Goal: Transaction & Acquisition: Purchase product/service

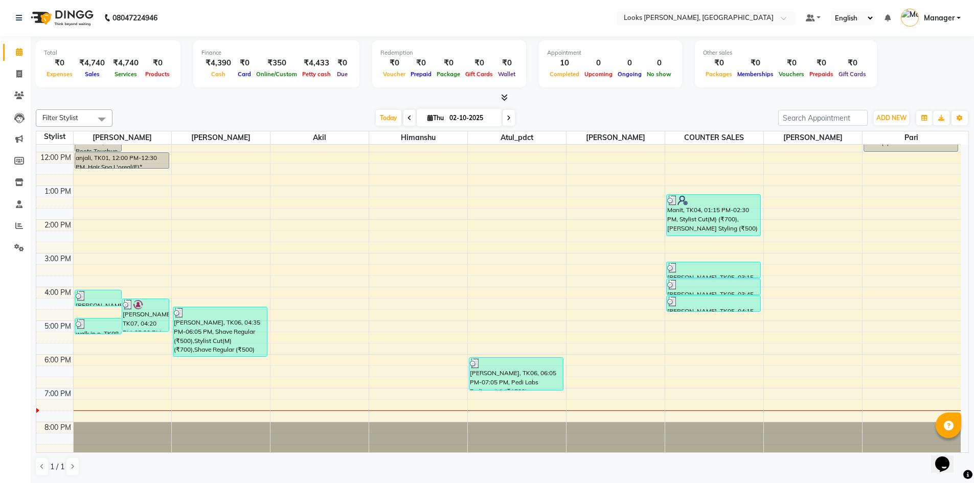
scroll to position [97, 0]
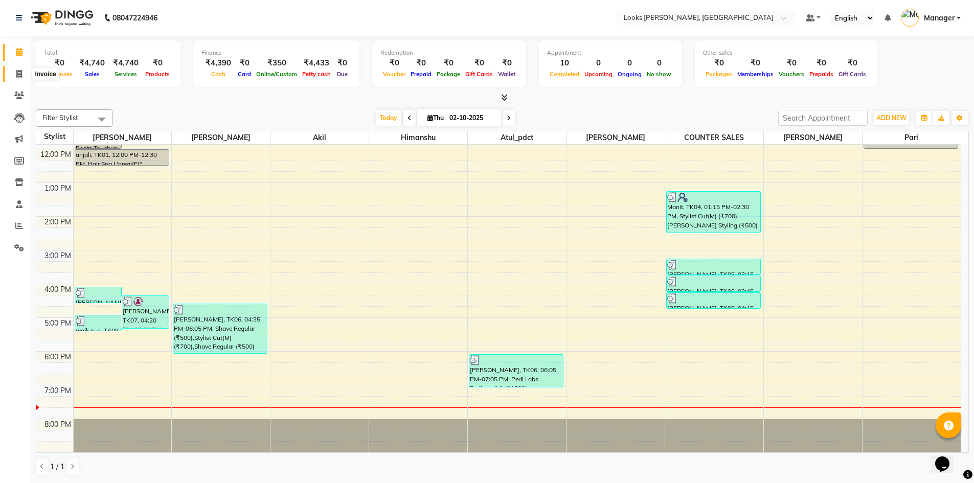
click at [22, 75] on icon at bounding box center [19, 74] width 6 height 8
select select "service"
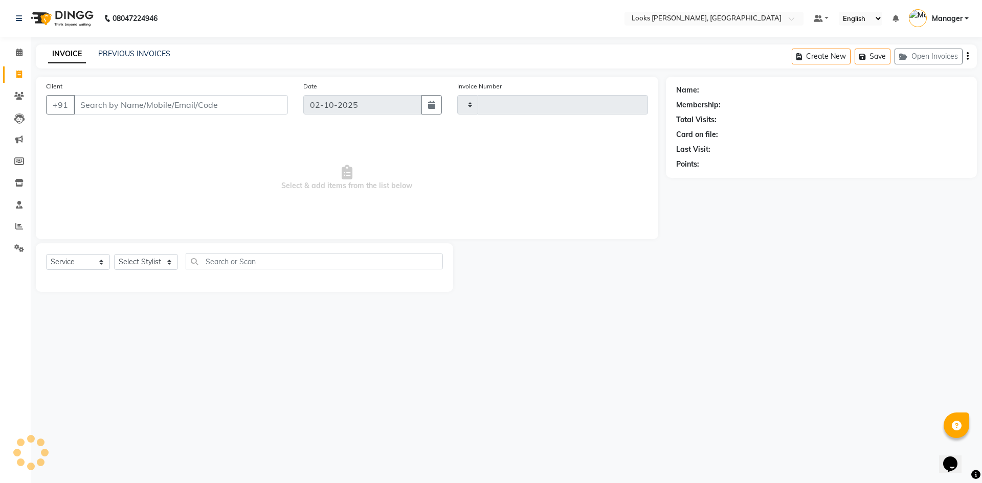
type input "1295"
select select "6017"
click at [219, 107] on input "Client" at bounding box center [181, 104] width 214 height 19
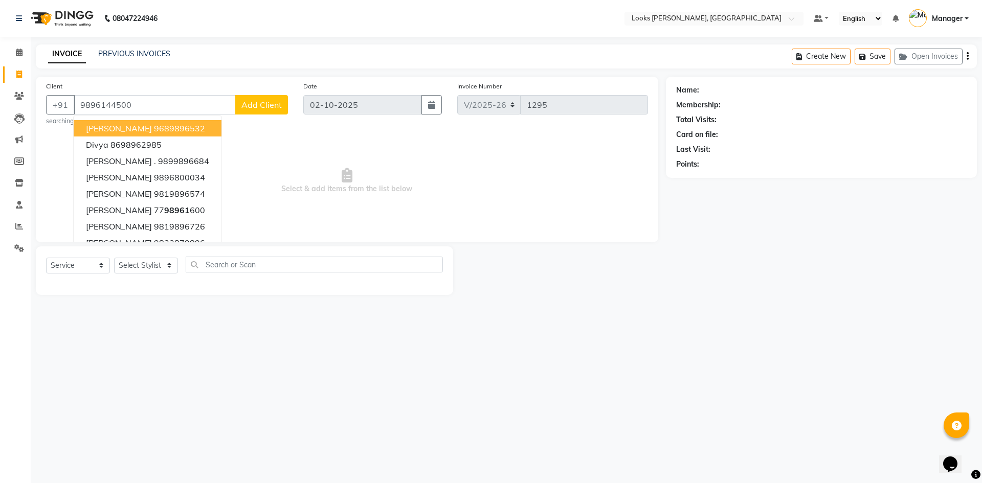
type input "9896144500"
select select "1: Object"
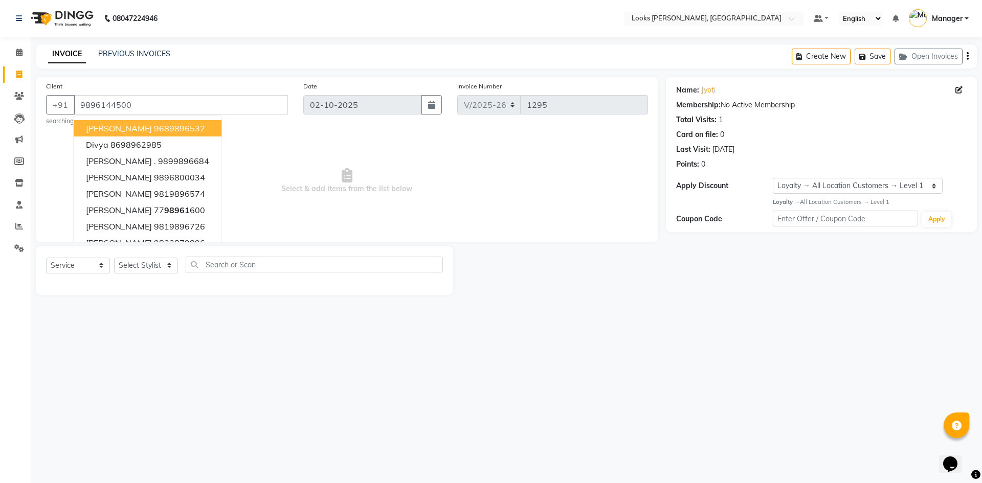
click at [782, 357] on div "08047224946 Select Location × Looks [GEOGRAPHIC_DATA], [GEOGRAPHIC_DATA] Defaul…" at bounding box center [491, 241] width 982 height 483
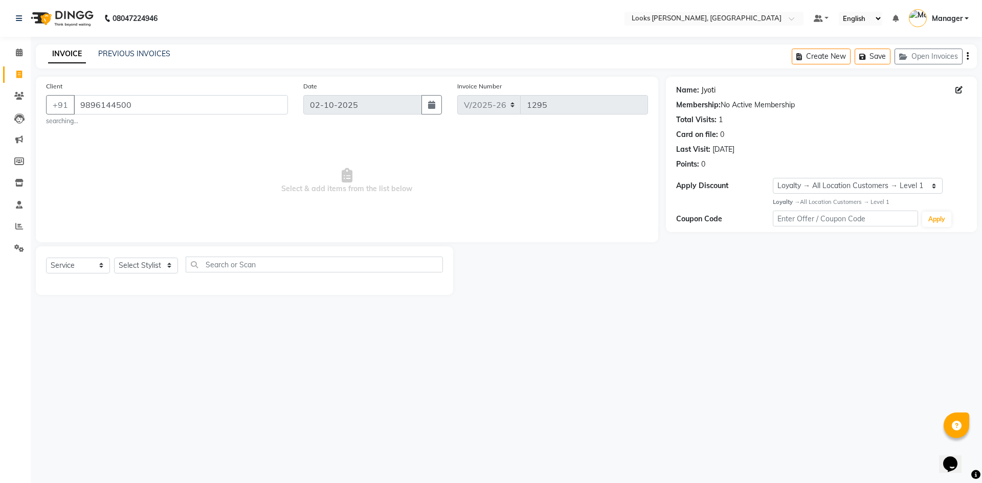
click at [708, 88] on link "Jyoti" at bounding box center [708, 90] width 14 height 11
click at [155, 259] on select "Select Stylist [PERSON_NAME] [PERSON_NAME] Atul_pdct BRM_MASTER COUNTER SALES […" at bounding box center [146, 266] width 64 height 16
select select "44372"
click at [114, 258] on select "Select Stylist [PERSON_NAME] [PERSON_NAME] Atul_pdct BRM_MASTER COUNTER SALES […" at bounding box center [146, 266] width 64 height 16
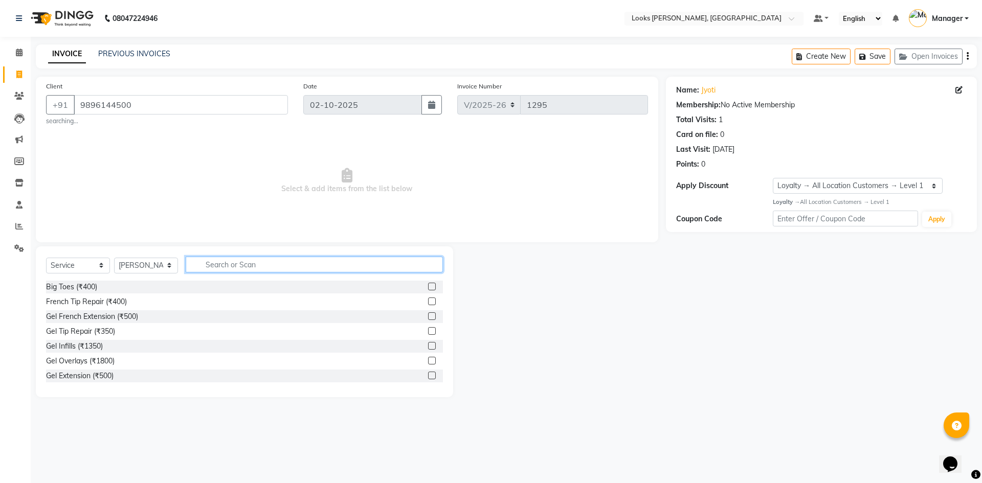
click at [250, 264] on input "text" at bounding box center [314, 265] width 257 height 16
type input "GLOBAL"
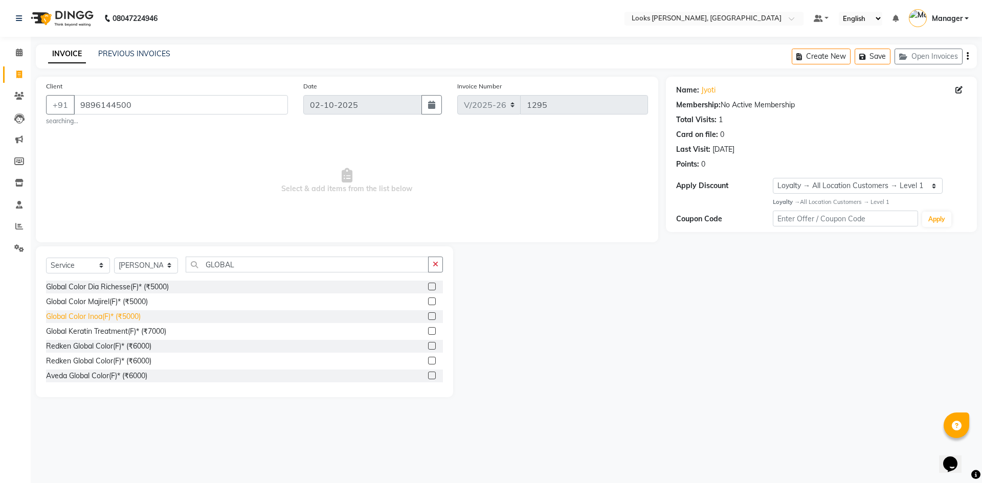
click at [118, 316] on div "Global Color Inoa(F)* (₹5000)" at bounding box center [93, 316] width 95 height 11
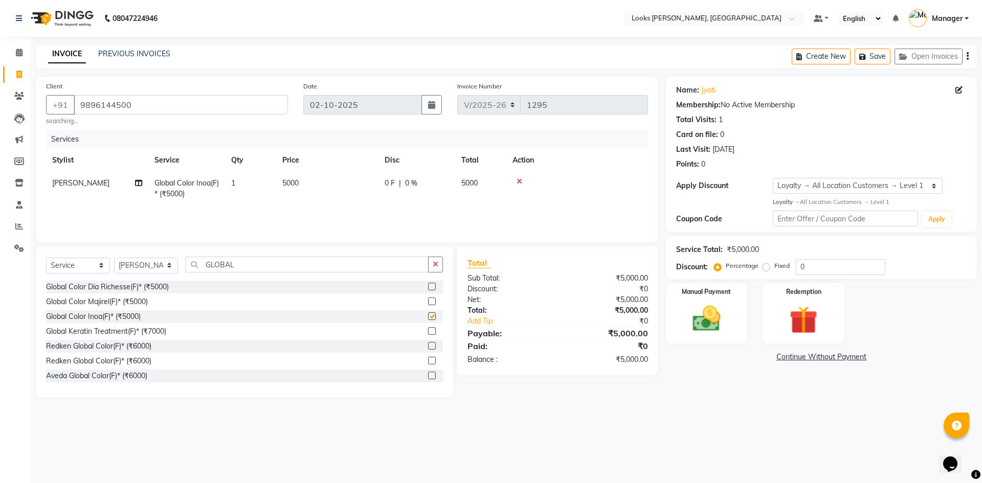
checkbox input "false"
click at [302, 185] on td "5000" at bounding box center [327, 189] width 102 height 34
click at [381, 188] on input "5000" at bounding box center [375, 186] width 90 height 16
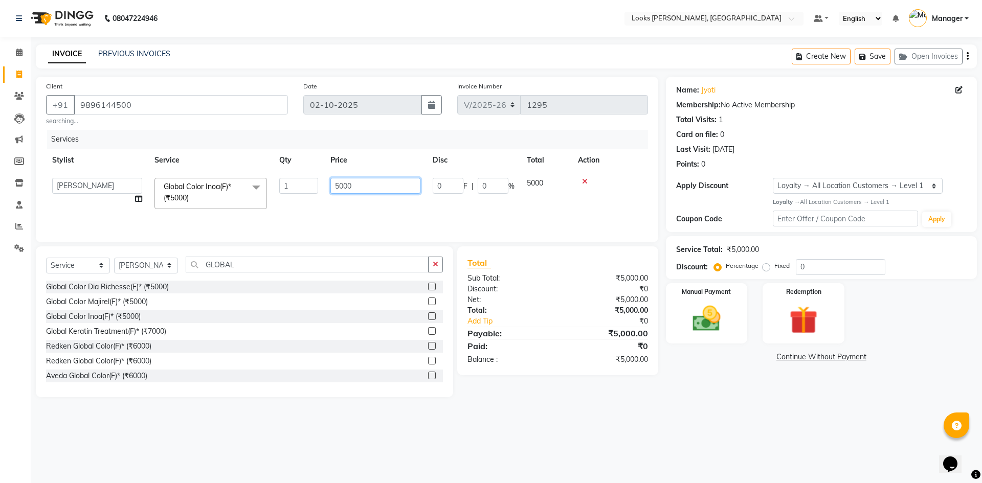
click at [381, 188] on input "5000" at bounding box center [375, 186] width 90 height 16
type input "10000"
click at [418, 180] on div "0 F | 0 %" at bounding box center [416, 183] width 64 height 11
click at [496, 190] on input "0" at bounding box center [493, 186] width 31 height 16
type input "047.5"
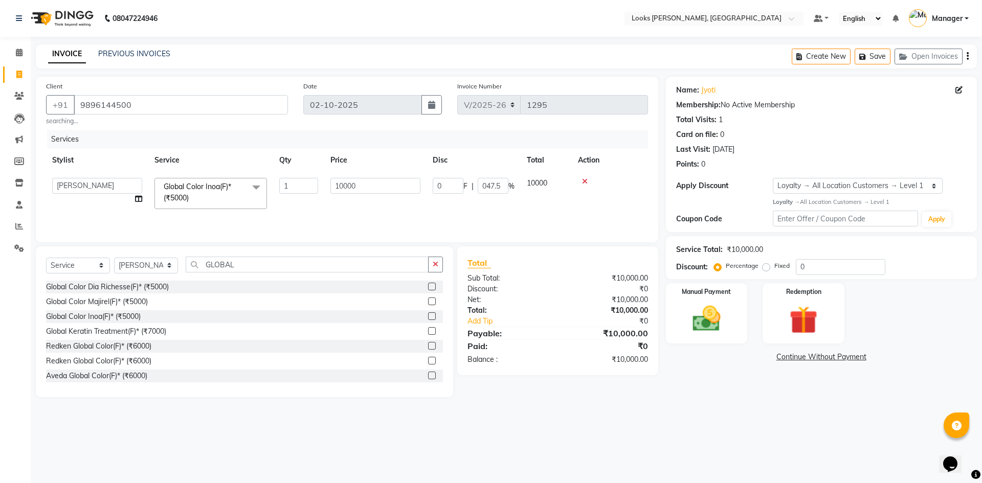
click at [762, 392] on div "Name: Jyoti Membership: No Active Membership Total Visits: 1 Card on file: 0 La…" at bounding box center [825, 237] width 319 height 321
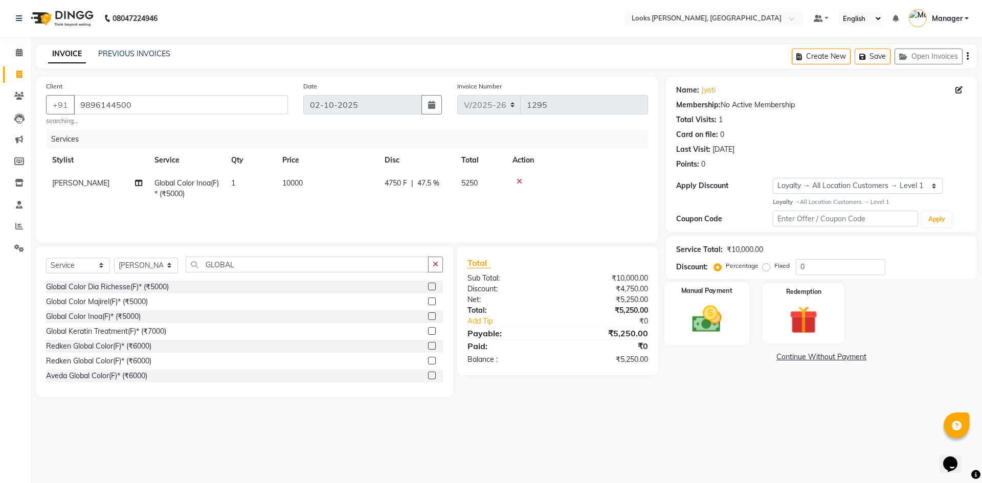
click at [729, 325] on img at bounding box center [707, 319] width 48 height 34
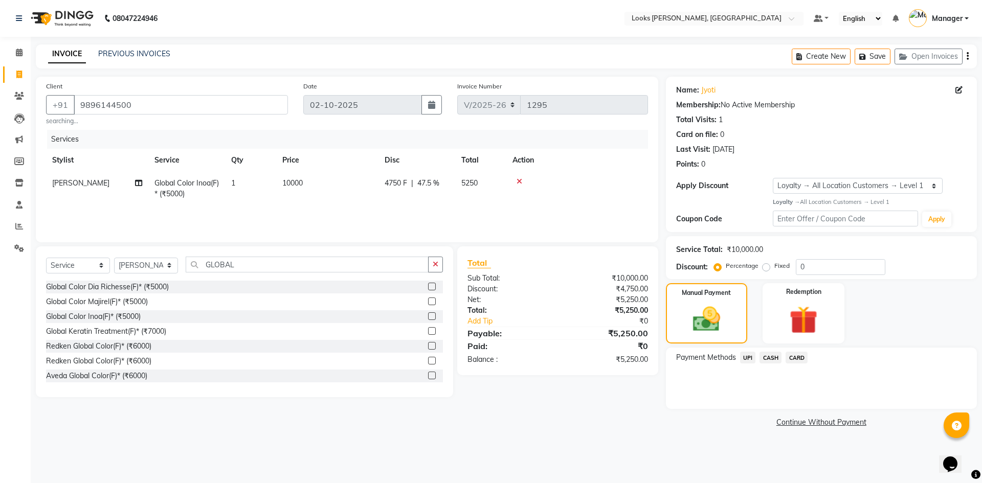
click at [774, 360] on span "CASH" at bounding box center [770, 358] width 22 height 12
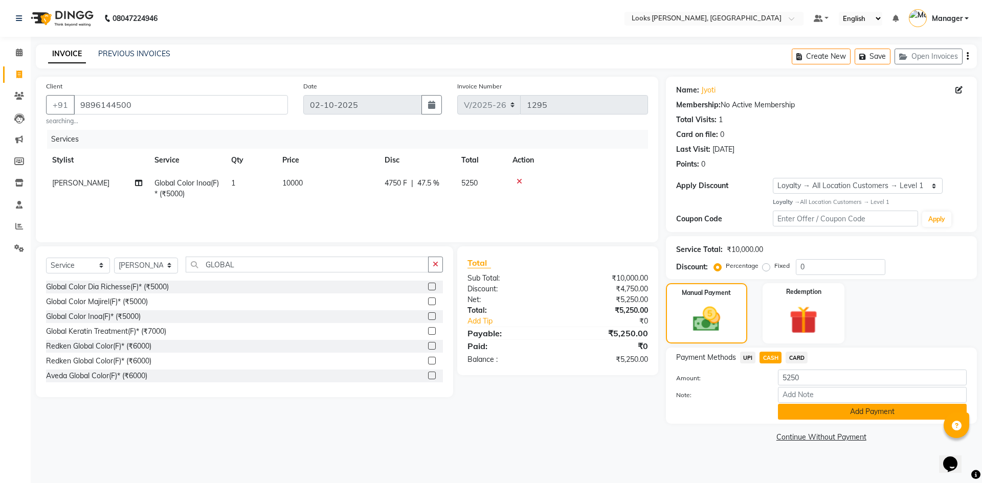
click at [830, 416] on button "Add Payment" at bounding box center [872, 412] width 189 height 16
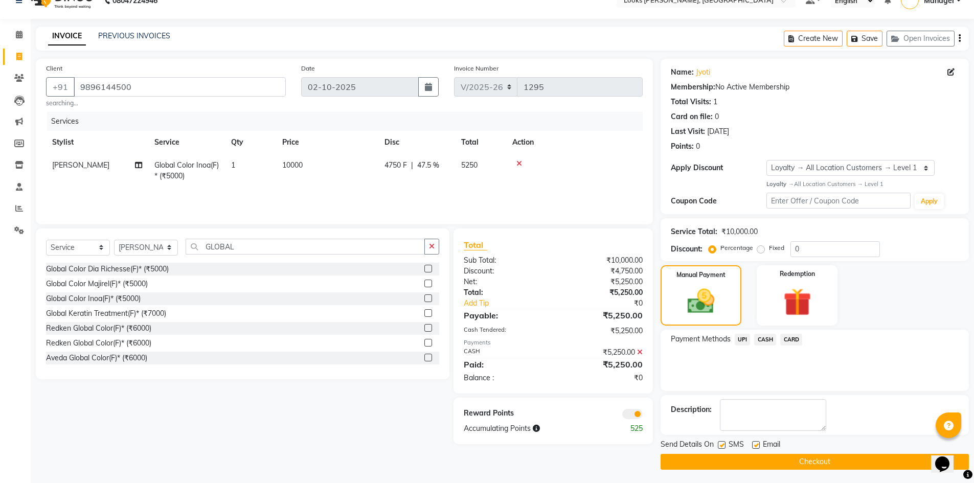
scroll to position [20, 0]
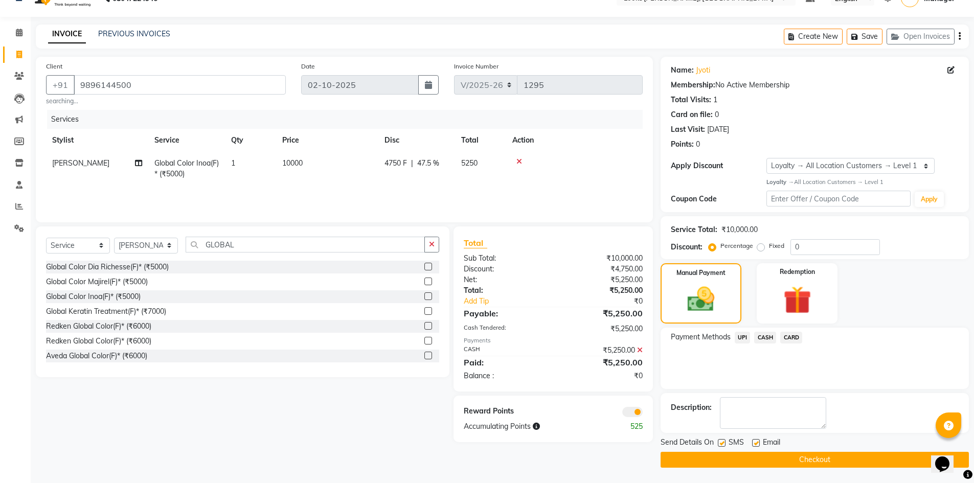
click at [637, 412] on span at bounding box center [632, 412] width 20 height 10
click at [643, 414] on input "checkbox" at bounding box center [643, 414] width 0 height 0
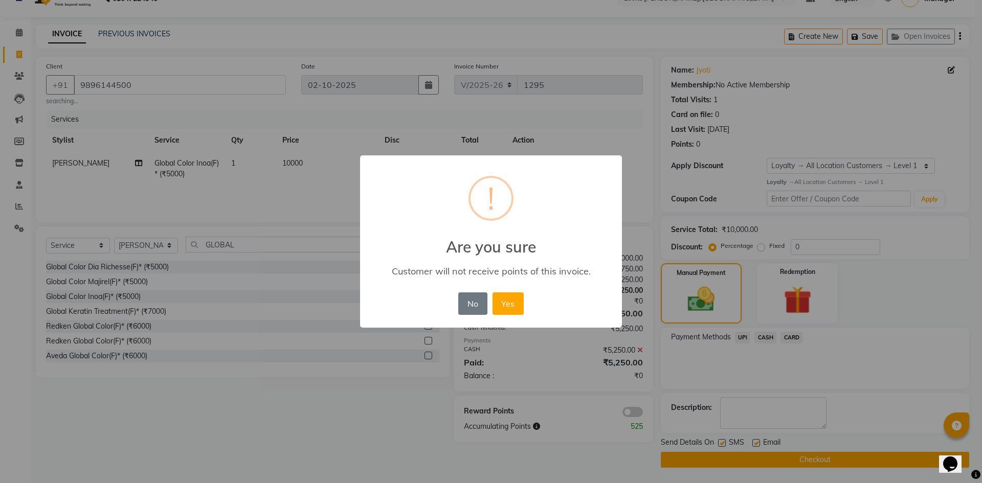
click at [513, 313] on button "Yes" at bounding box center [507, 303] width 31 height 22
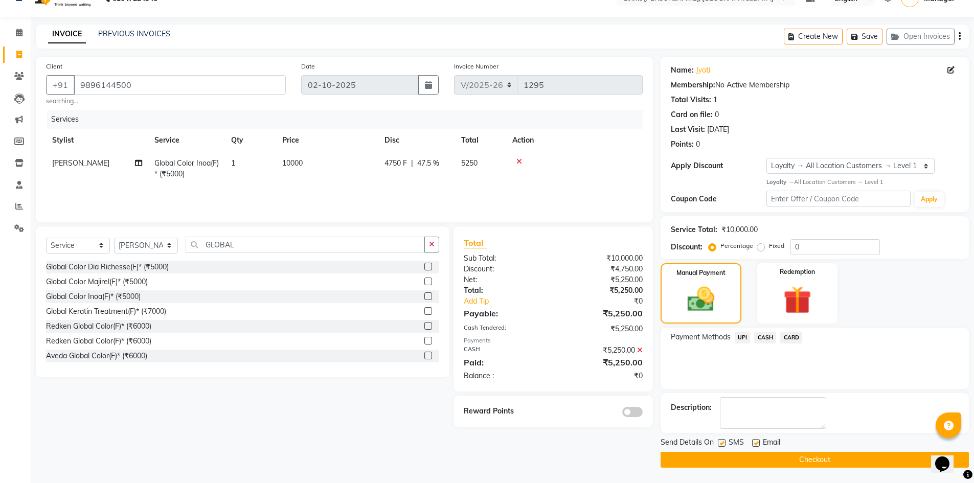
click at [826, 459] on button "Checkout" at bounding box center [815, 460] width 308 height 16
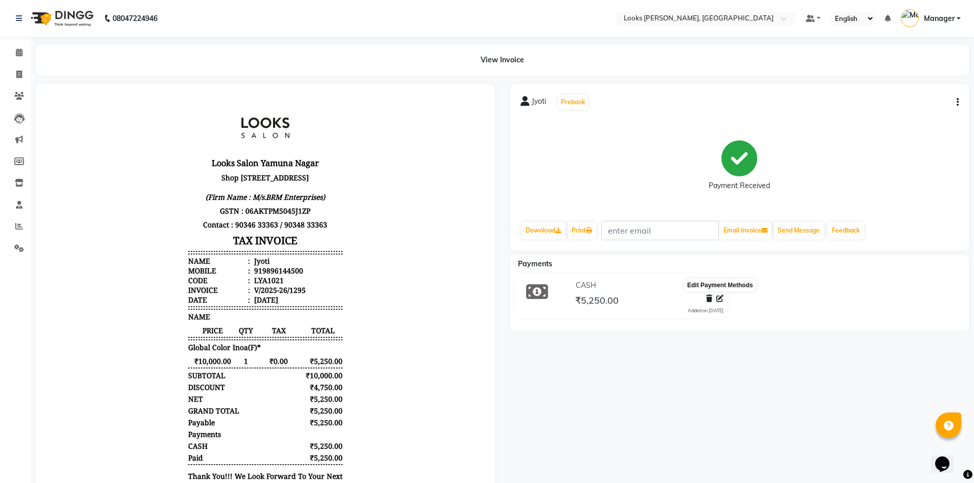
click at [718, 295] on icon at bounding box center [719, 298] width 7 height 7
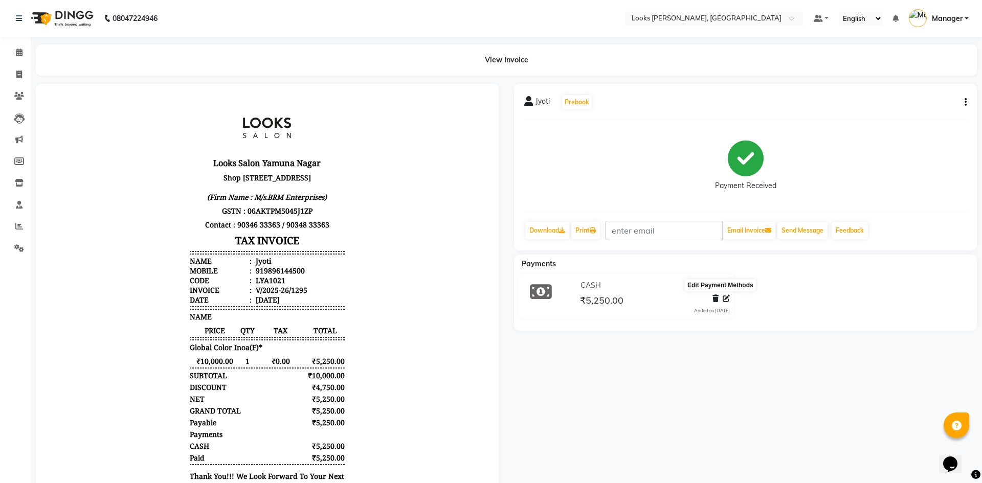
select select "1"
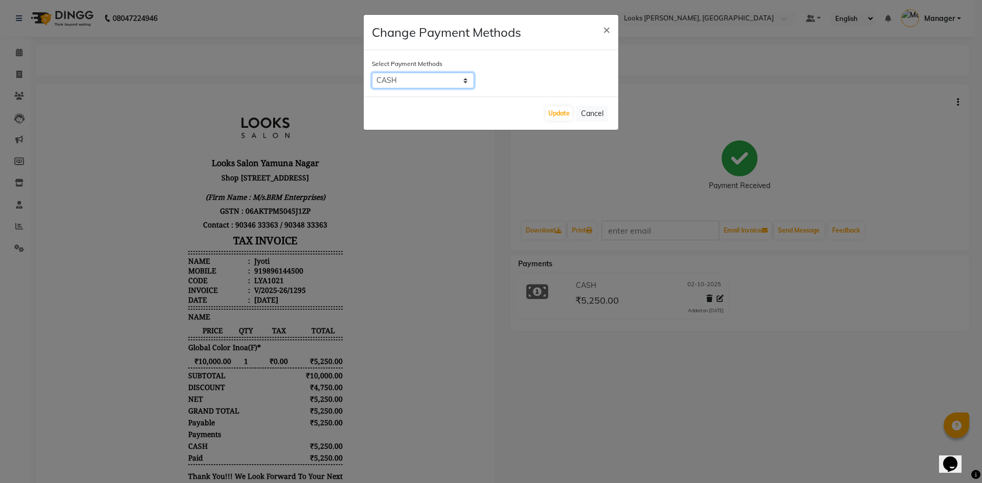
click at [464, 82] on select "UPI CASH CARD" at bounding box center [423, 81] width 102 height 16
click at [638, 371] on ngb-modal-window "Change Payment Methods × Select Payment Methods UPI CASH CARD Update Cancel" at bounding box center [491, 241] width 982 height 483
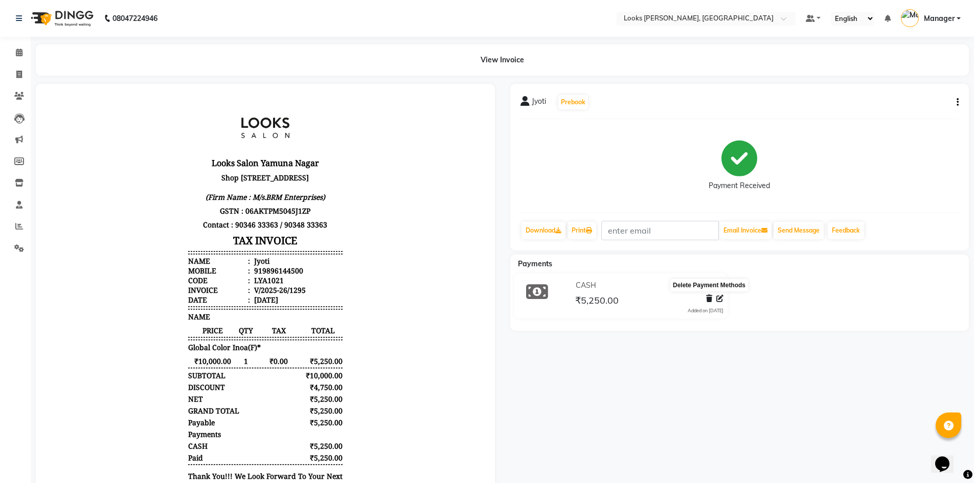
click at [708, 302] on icon at bounding box center [709, 298] width 6 height 7
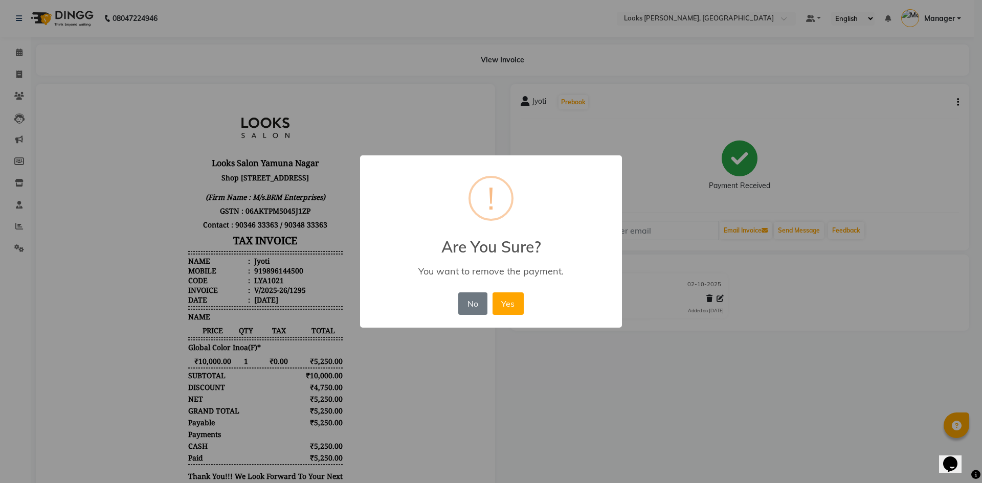
click at [655, 341] on div "× ! Are You Sure? You want to remove the payment. No No Yes" at bounding box center [491, 241] width 982 height 483
click at [686, 364] on div "× ! Are You Sure? You want to remove the payment. No No Yes" at bounding box center [491, 241] width 982 height 483
click at [466, 306] on button "No" at bounding box center [472, 303] width 29 height 22
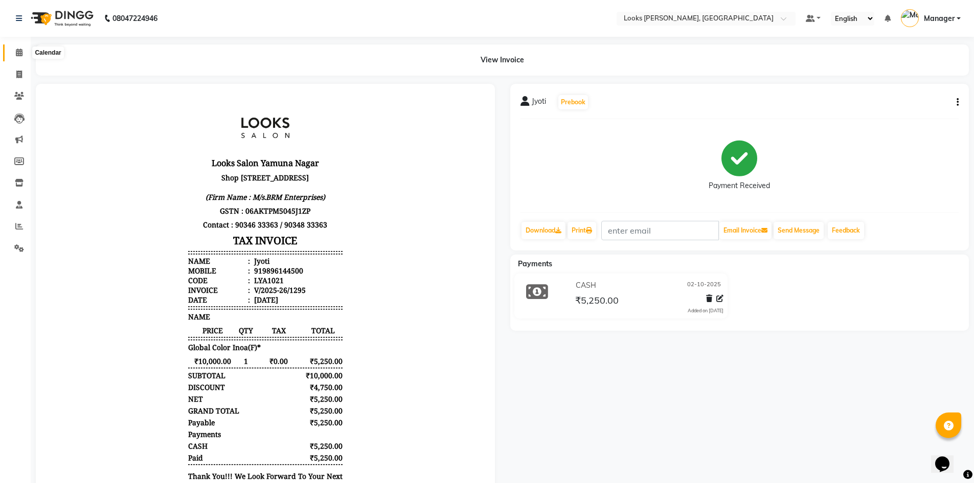
click at [21, 55] on icon at bounding box center [19, 53] width 7 height 8
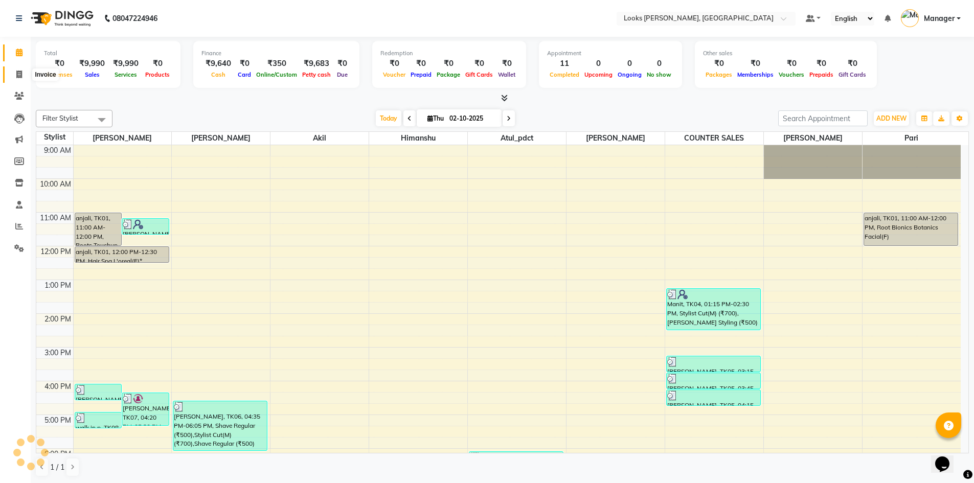
click at [20, 72] on icon at bounding box center [19, 75] width 6 height 8
select select "6017"
select select "service"
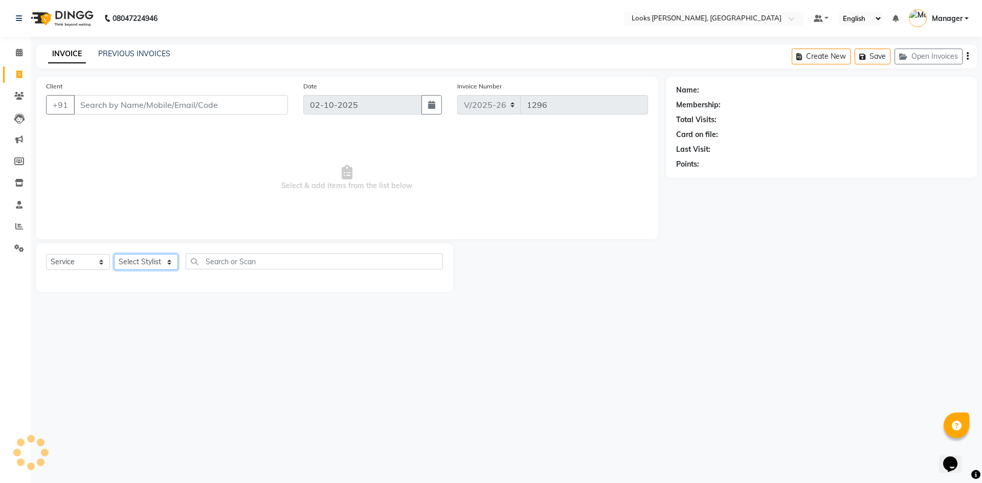
click at [165, 267] on select "Select Stylist [PERSON_NAME] [PERSON_NAME] Atul_pdct BRM_MASTER COUNTER SALES […" at bounding box center [146, 262] width 64 height 16
select select "44300"
click at [114, 254] on select "Select Stylist [PERSON_NAME] [PERSON_NAME] Atul_pdct BRM_MASTER COUNTER SALES […" at bounding box center [146, 262] width 64 height 16
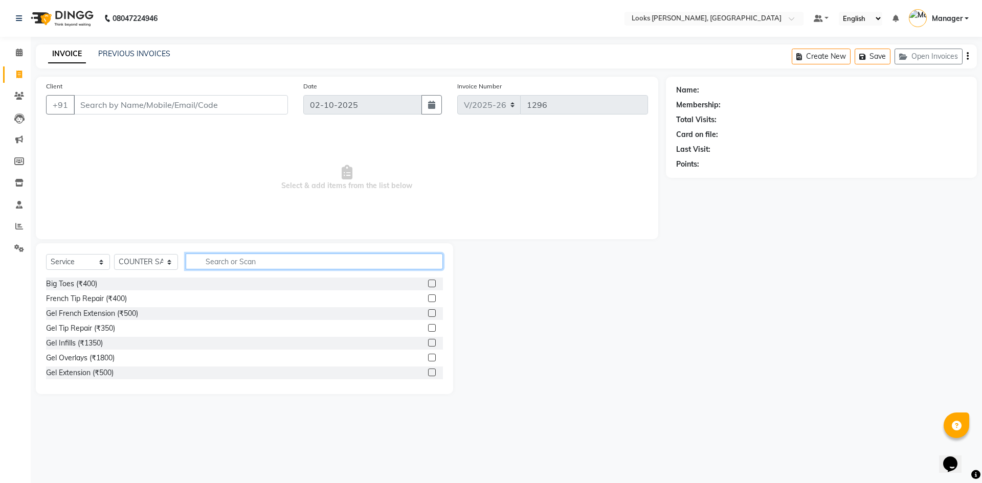
click at [234, 261] on input "text" at bounding box center [314, 262] width 257 height 16
type input "CUT"
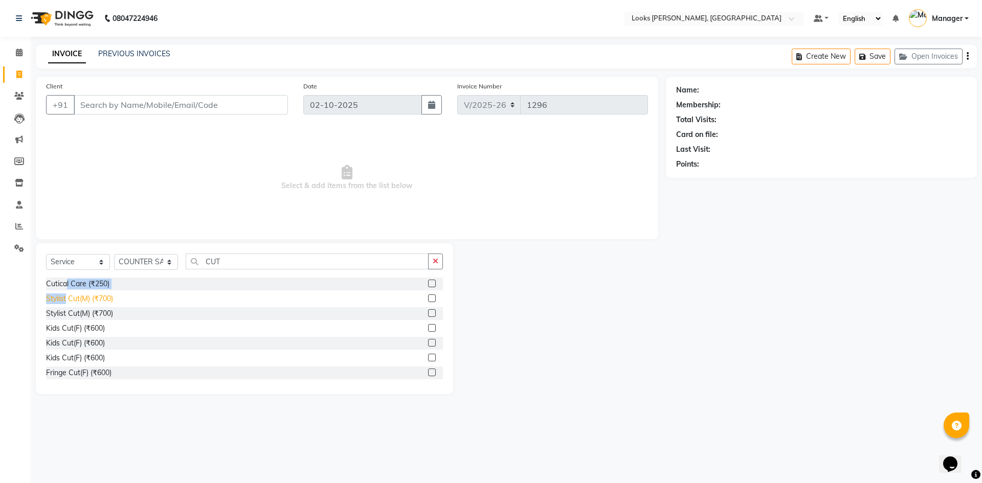
drag, startPoint x: 66, startPoint y: 289, endPoint x: 69, endPoint y: 297, distance: 7.4
click at [66, 292] on div "Cutical Care (₹250) Stylist Cut(M) (₹700) Stylist Cut(M) (₹700) Kids Cut(F) (₹6…" at bounding box center [244, 329] width 397 height 102
click at [69, 297] on div "Stylist Cut(M) (₹700)" at bounding box center [79, 298] width 67 height 11
checkbox input "false"
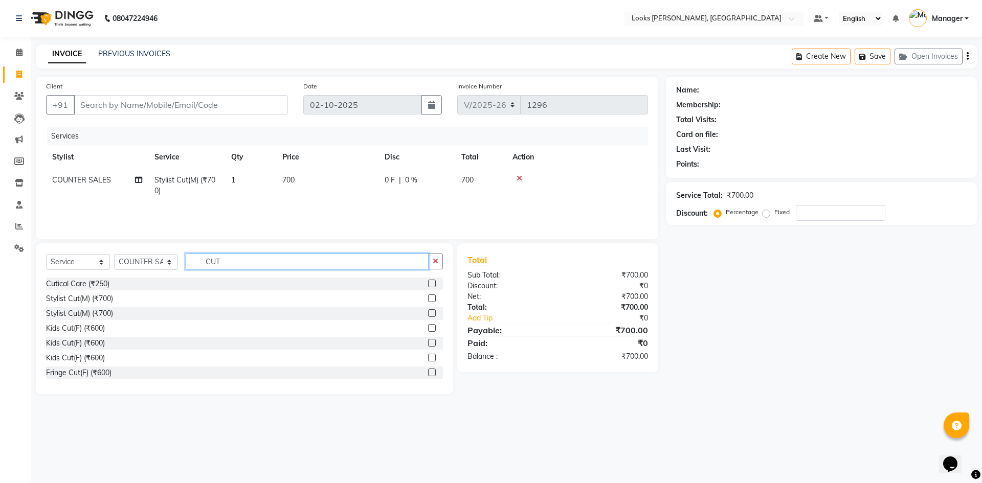
click at [245, 263] on input "CUT" at bounding box center [307, 262] width 243 height 16
type input "BEARD"
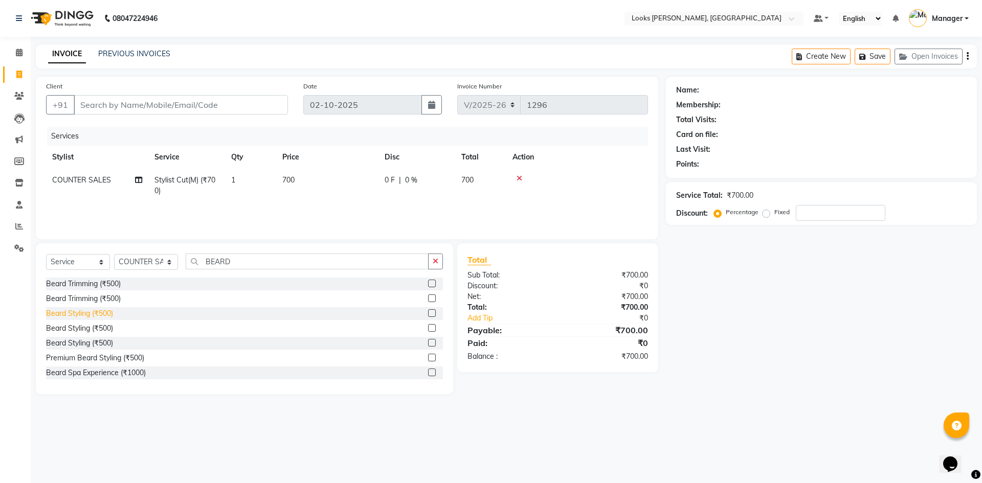
click at [103, 313] on div "Beard Styling (₹500)" at bounding box center [79, 313] width 67 height 11
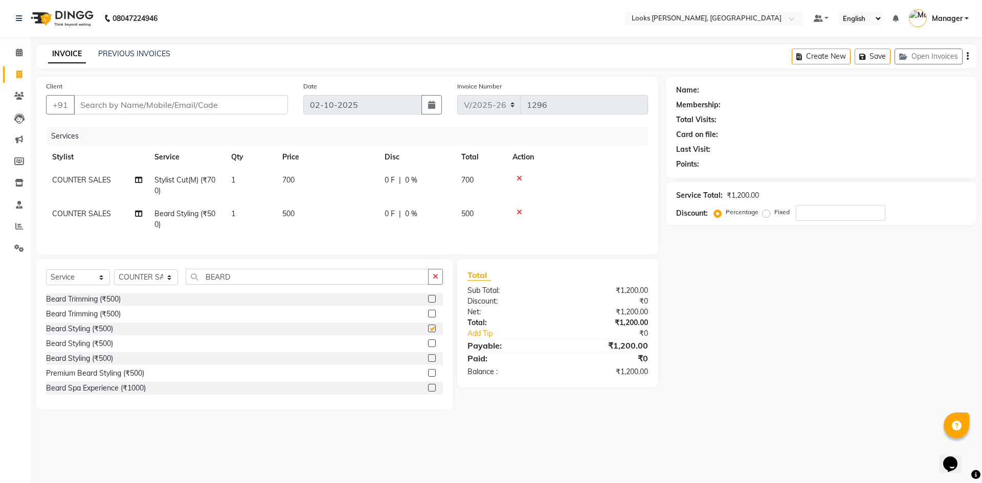
checkbox input "false"
click at [239, 211] on td "1" at bounding box center [250, 219] width 51 height 34
select select "44300"
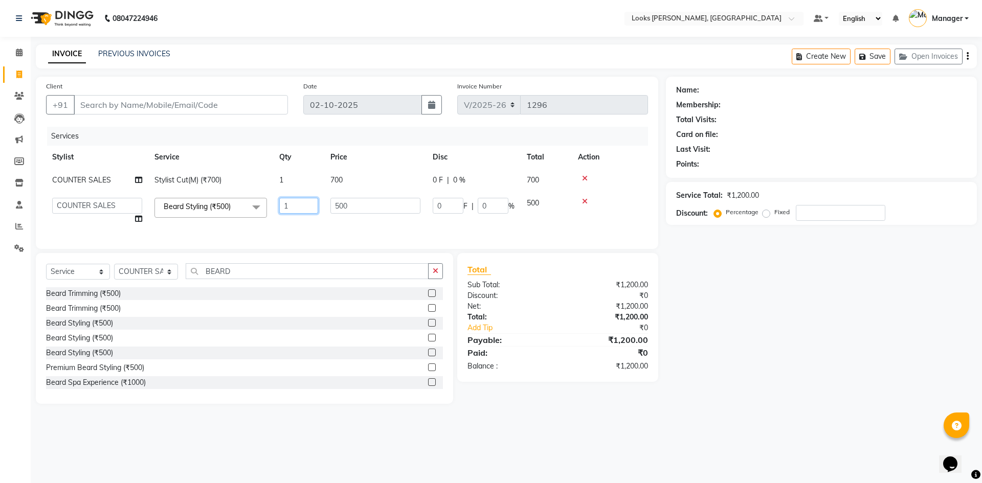
click at [300, 205] on input "1" at bounding box center [298, 206] width 39 height 16
click at [243, 271] on div "Select Service Product Membership Package Voucher Prepaid Gift Card Select Styl…" at bounding box center [244, 328] width 417 height 151
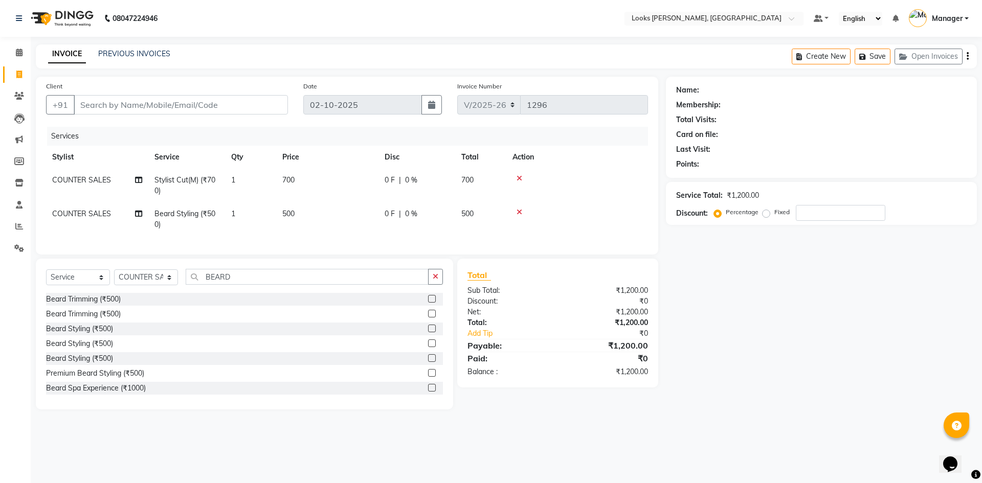
click at [243, 271] on div "Select Service Product Membership Package Voucher Prepaid Gift Card Select Styl…" at bounding box center [244, 334] width 417 height 151
click at [239, 285] on input "BEARD" at bounding box center [307, 277] width 243 height 16
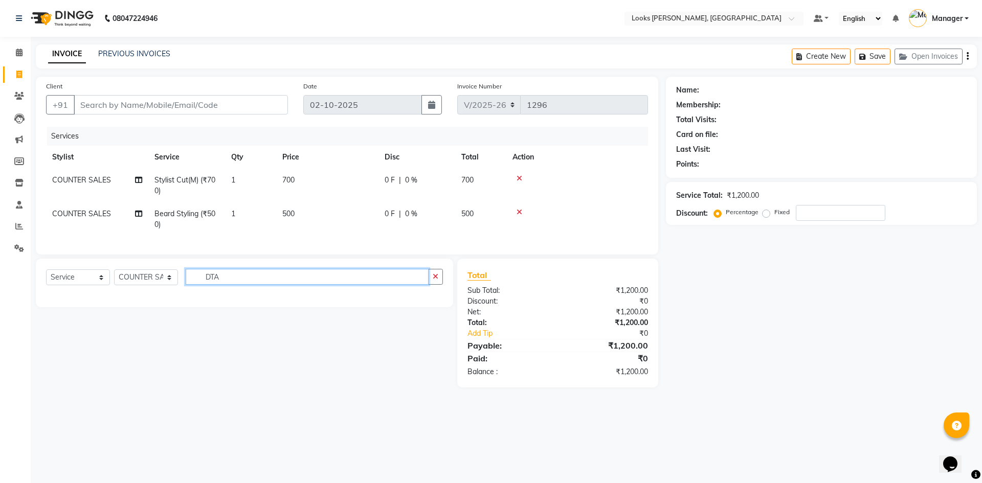
type input "DTAN"
click at [267, 283] on input "DTAN" at bounding box center [307, 277] width 243 height 16
click at [267, 284] on input "DTAN" at bounding box center [307, 277] width 243 height 16
type input "D"
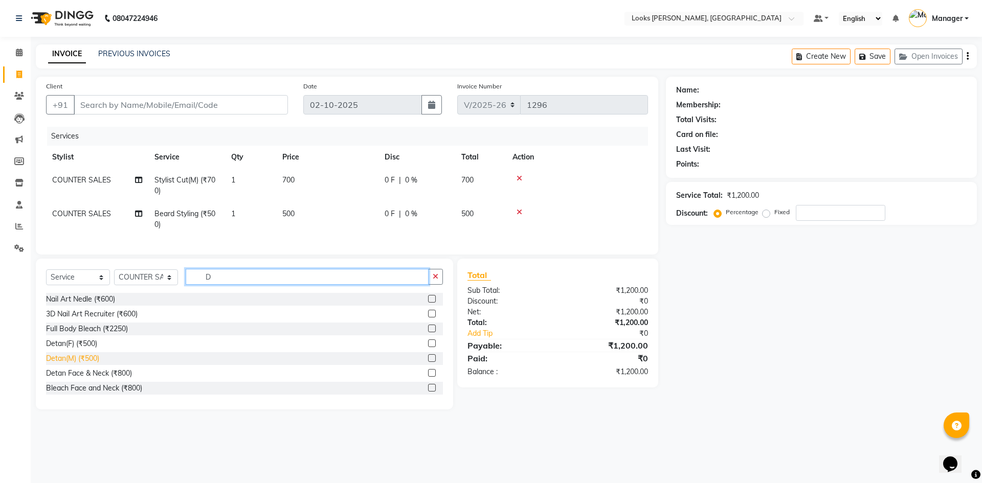
type input "D"
click at [81, 364] on div "Detan(M) (₹500)" at bounding box center [72, 358] width 53 height 11
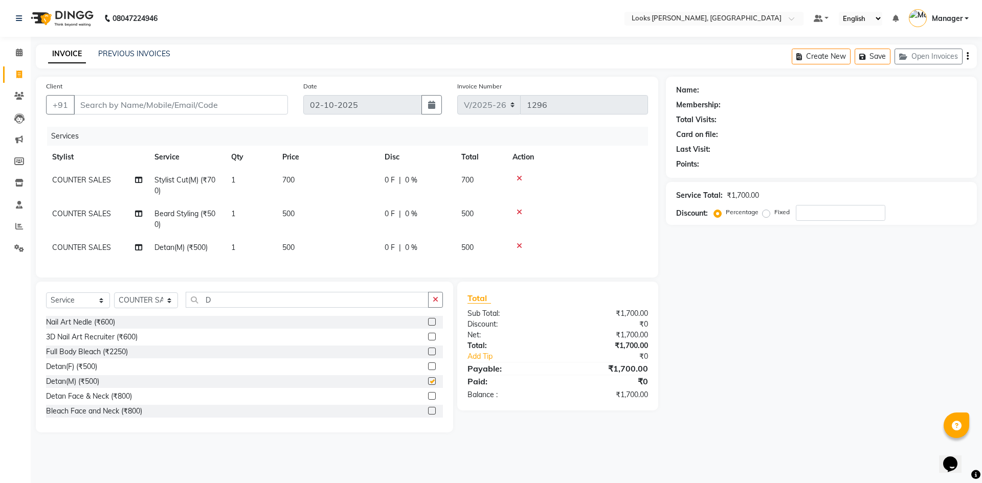
checkbox input "false"
click at [214, 308] on input "D" at bounding box center [307, 300] width 243 height 16
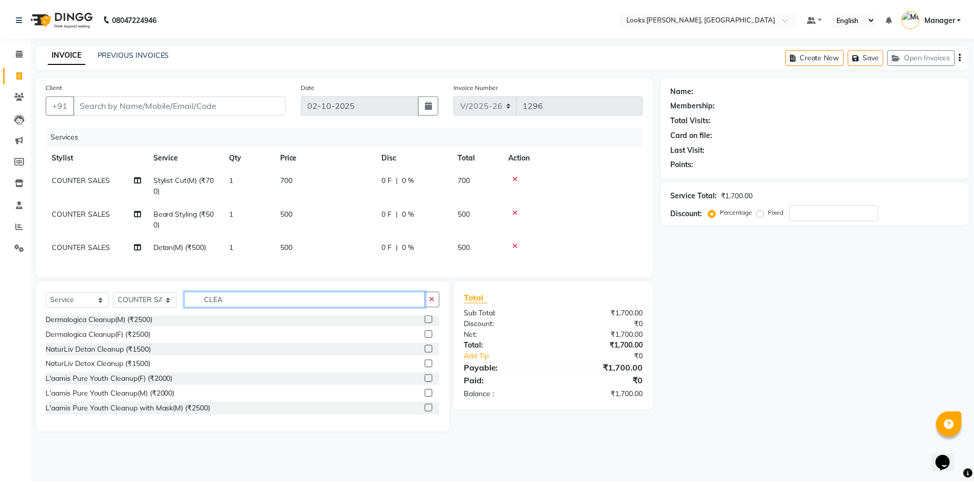
scroll to position [34, 0]
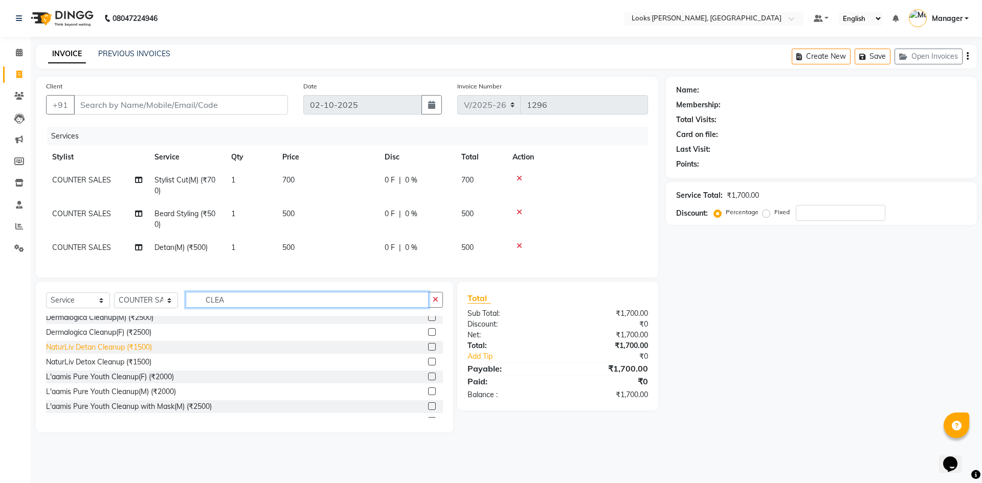
type input "CLEA"
click at [118, 353] on div "NaturLiv Detan Cleanup (₹1500)" at bounding box center [99, 347] width 106 height 11
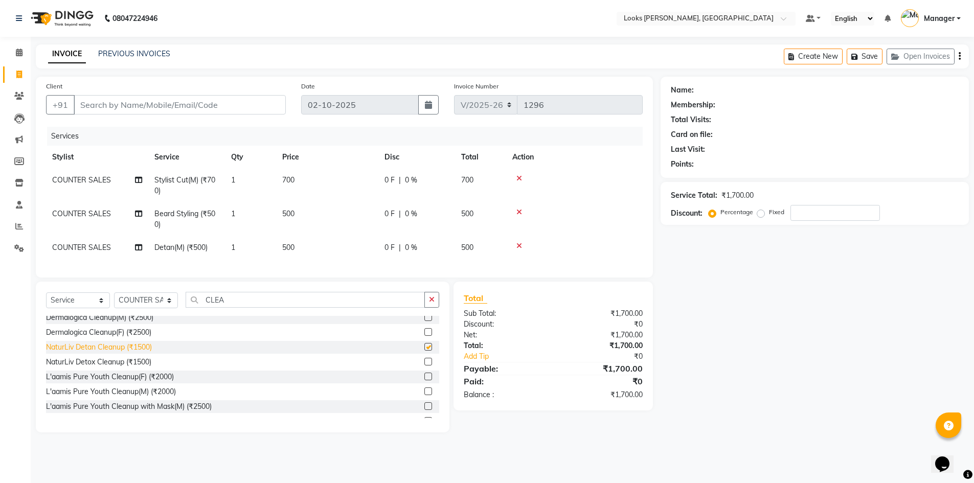
checkbox input "false"
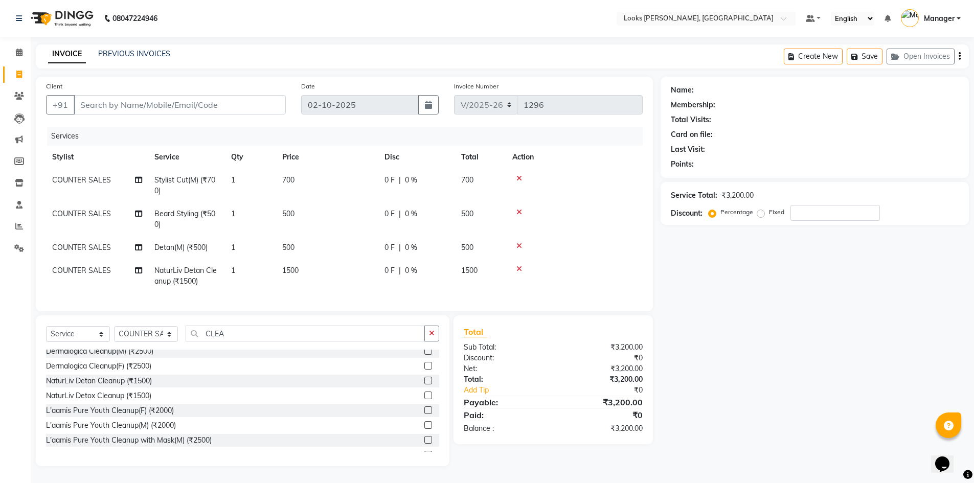
click at [302, 187] on td "700" at bounding box center [327, 186] width 102 height 34
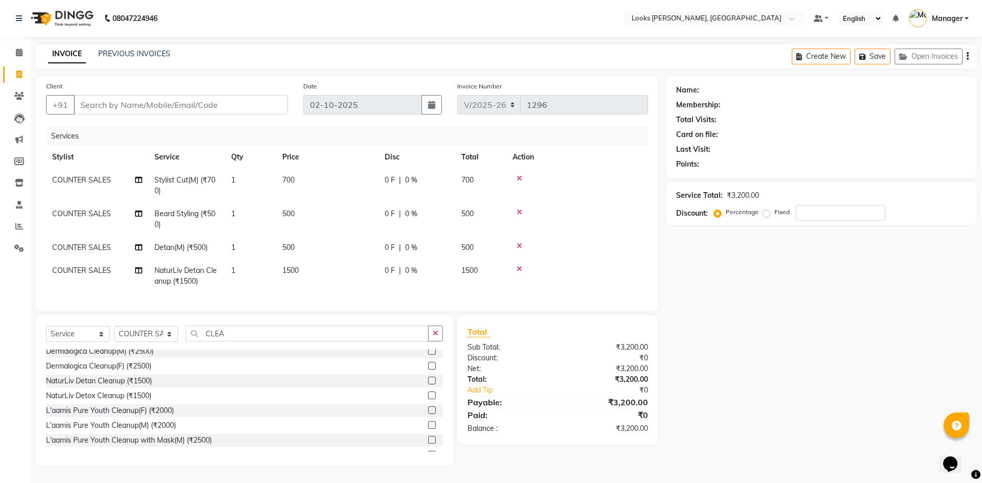
select select "44300"
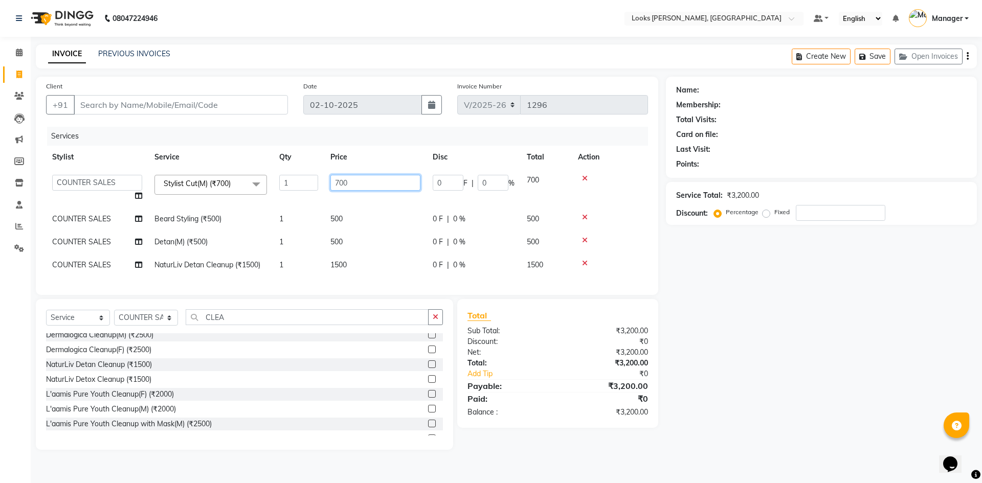
click at [380, 187] on input "700" at bounding box center [375, 183] width 90 height 16
click at [380, 185] on input "700" at bounding box center [375, 183] width 90 height 16
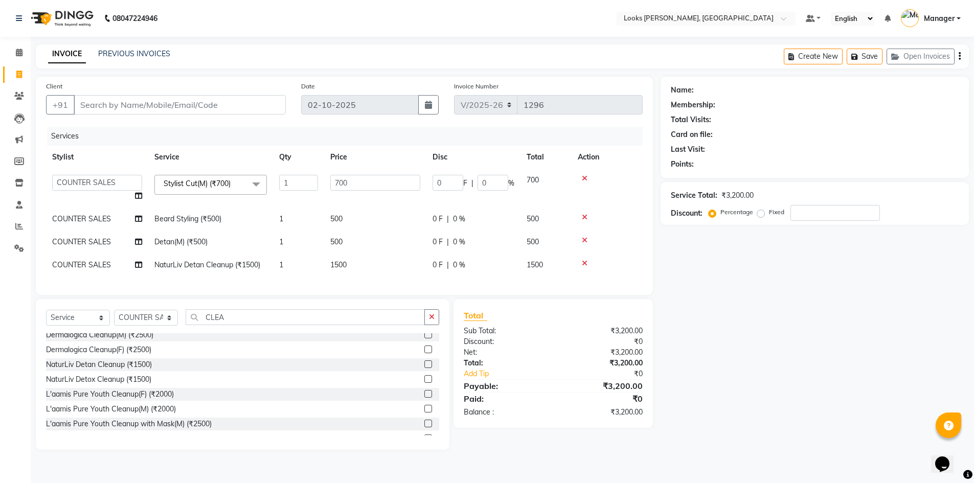
click at [363, 174] on td "700" at bounding box center [375, 188] width 102 height 39
select select "44300"
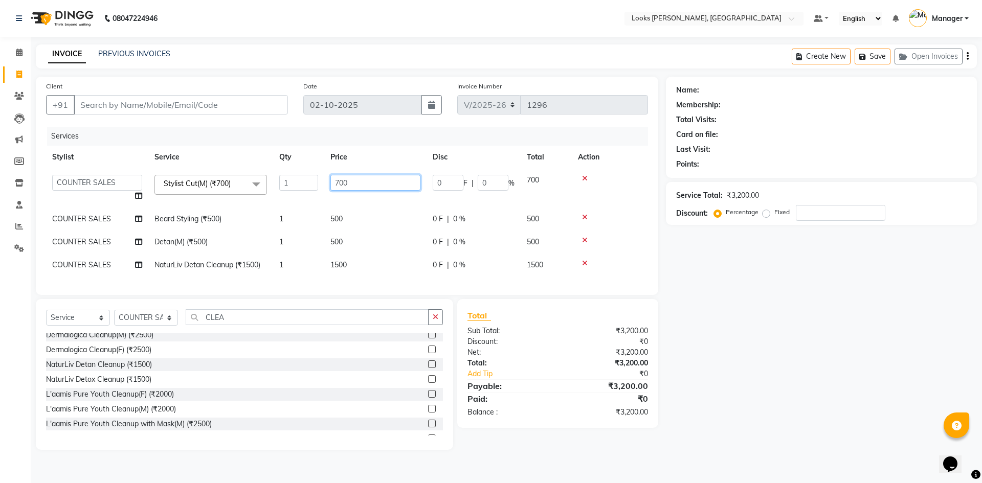
click at [362, 183] on input "700" at bounding box center [375, 183] width 90 height 16
type input "350"
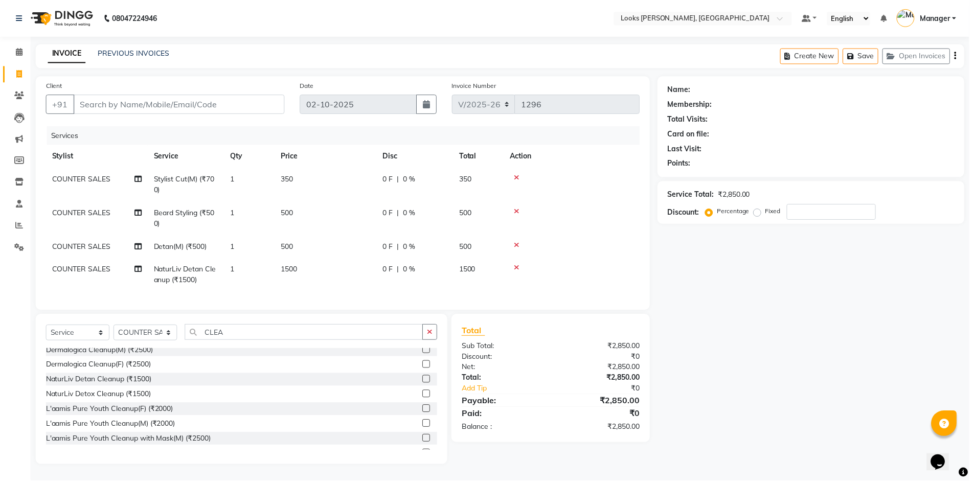
click at [349, 216] on td "500" at bounding box center [327, 219] width 102 height 34
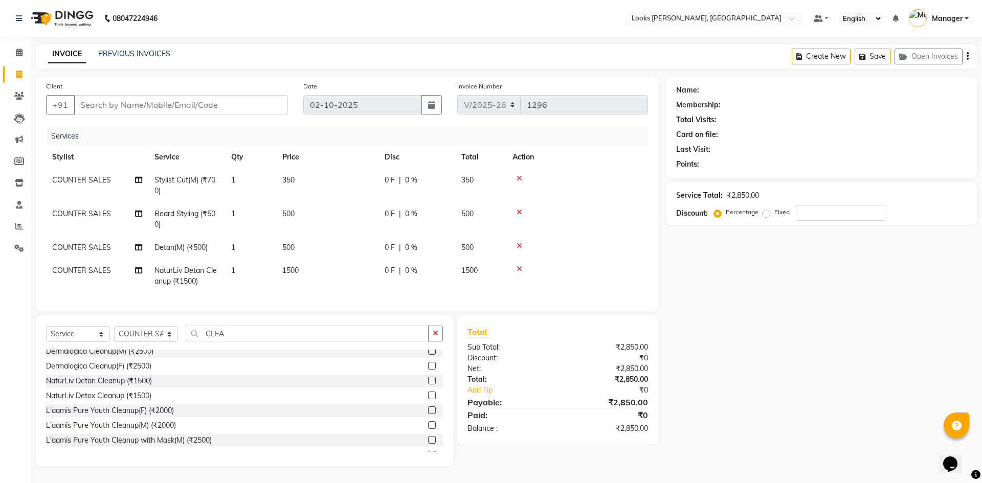
select select "44300"
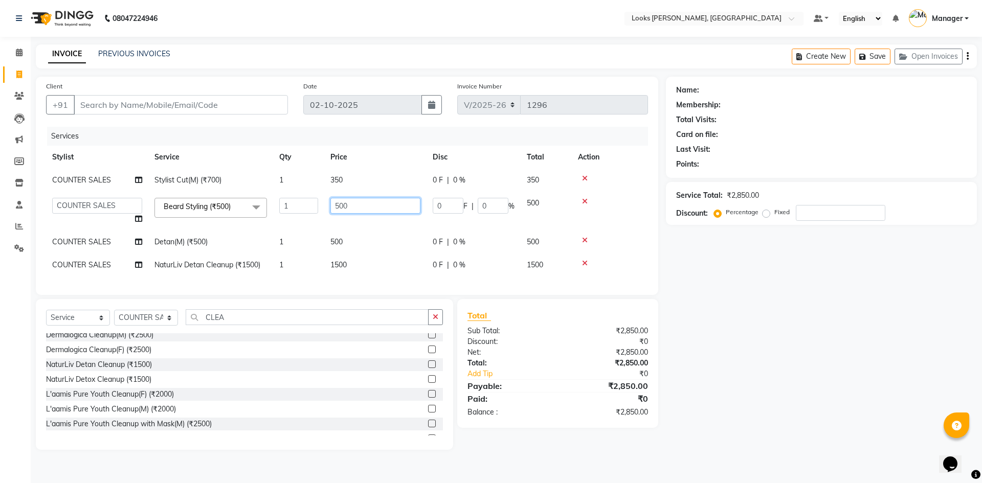
click at [368, 209] on input "500" at bounding box center [375, 206] width 90 height 16
click at [369, 209] on input "500" at bounding box center [375, 206] width 90 height 16
click at [372, 209] on input "500" at bounding box center [375, 206] width 90 height 16
click at [373, 209] on input "500" at bounding box center [375, 206] width 90 height 16
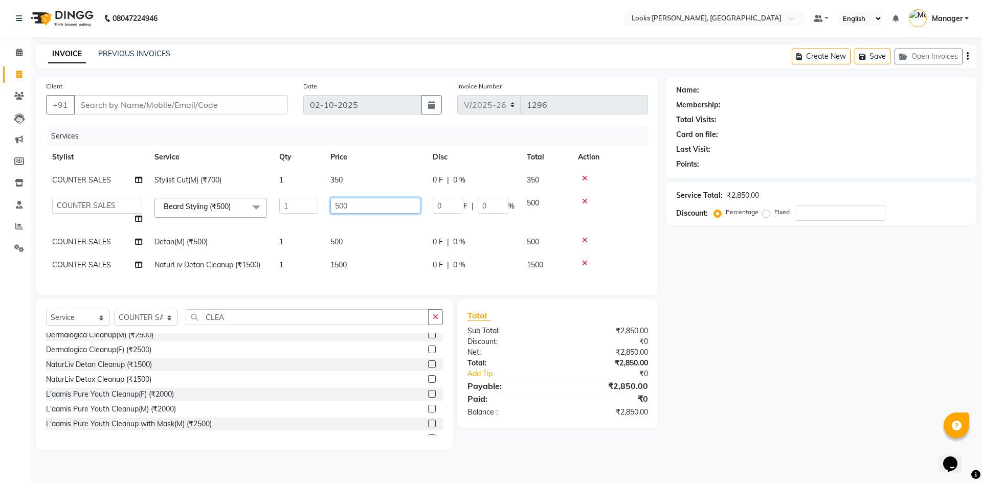
click at [374, 209] on input "500" at bounding box center [375, 206] width 90 height 16
type input "300"
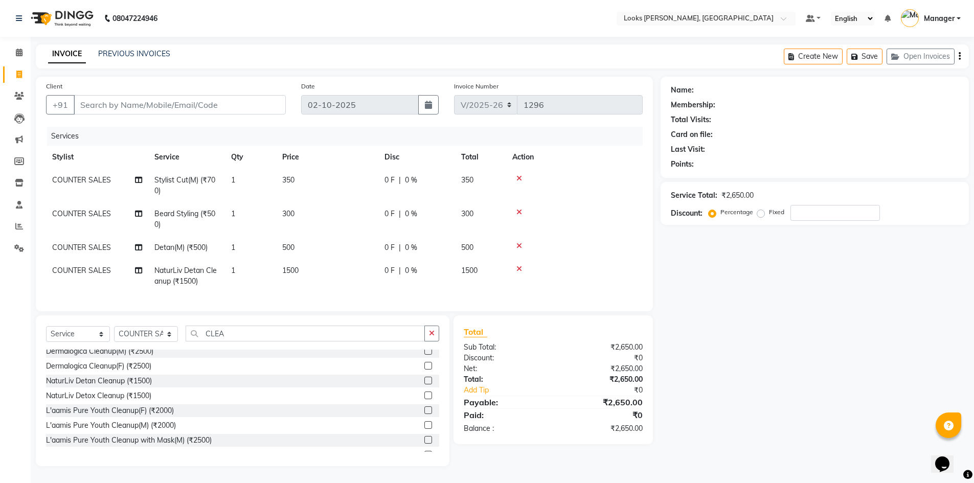
click at [246, 214] on td "1" at bounding box center [250, 219] width 51 height 34
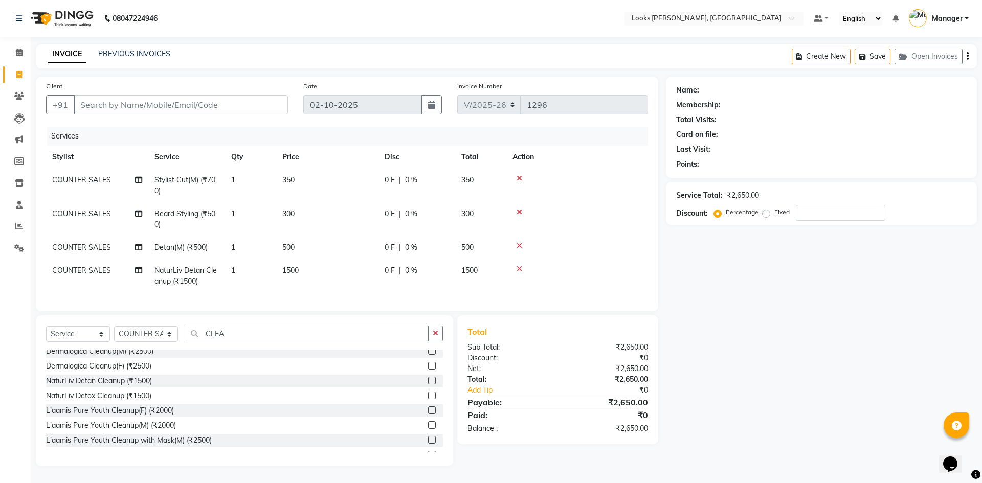
select select "44300"
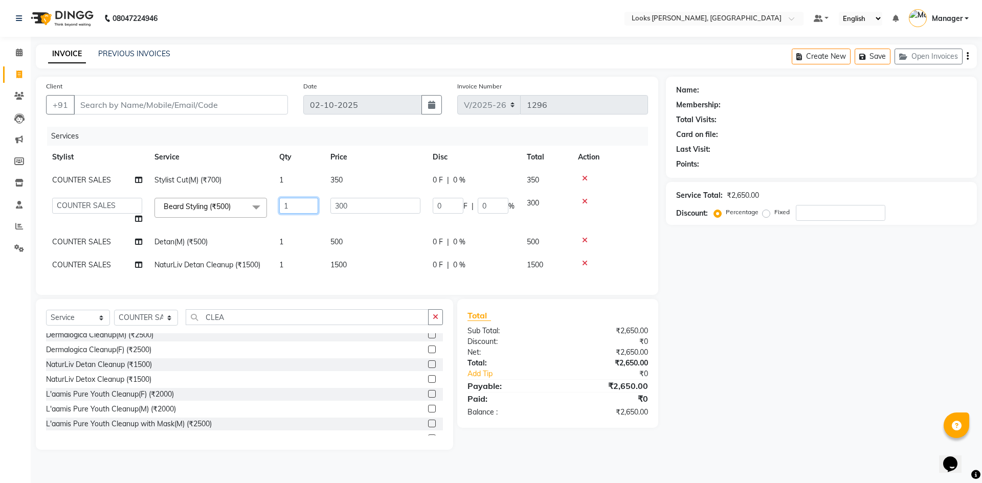
click at [298, 205] on input "1" at bounding box center [298, 206] width 39 height 16
type input "2"
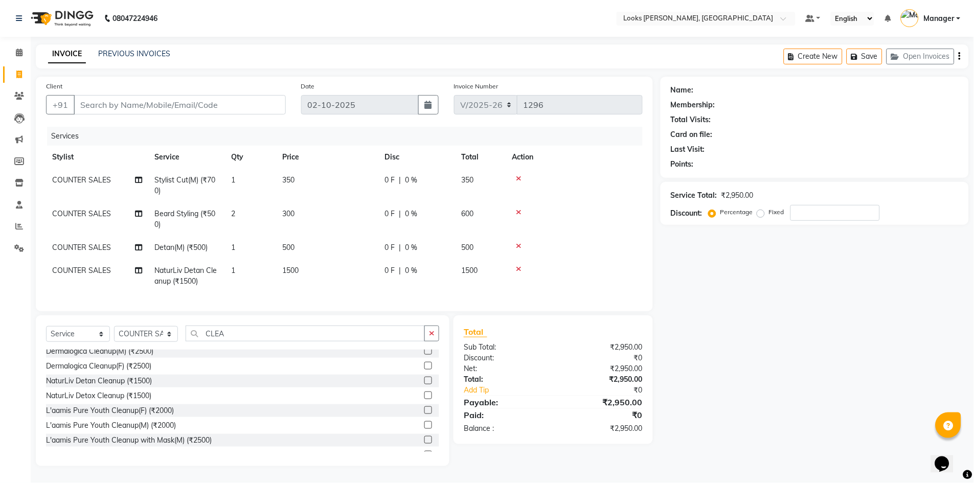
click at [346, 253] on td "500" at bounding box center [327, 247] width 102 height 23
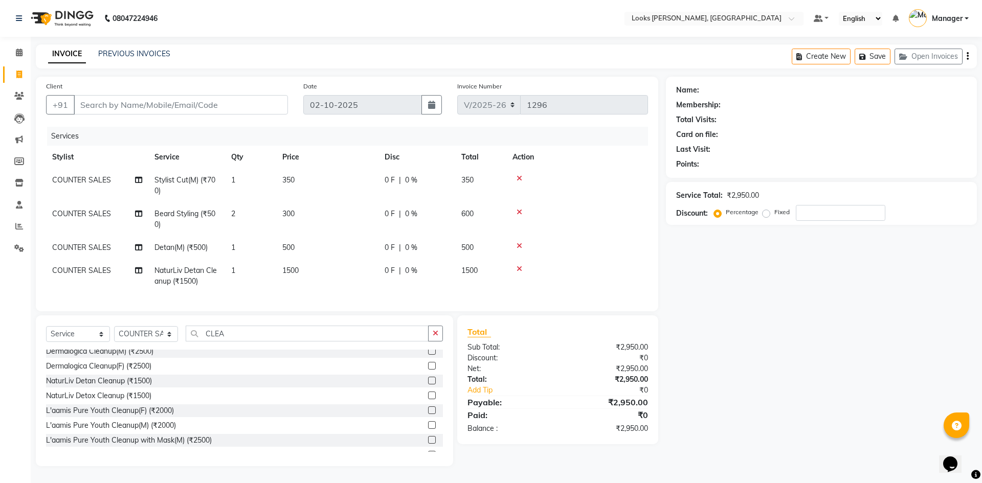
select select "44300"
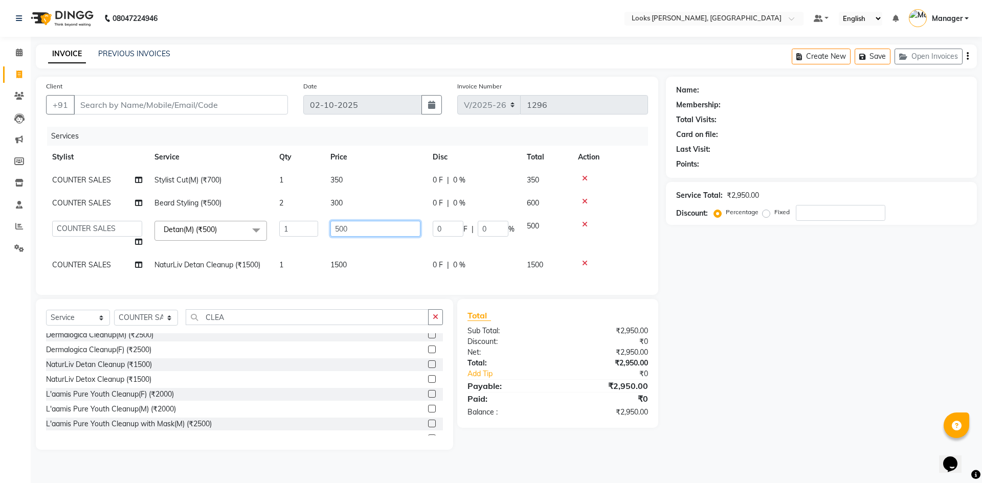
click at [361, 230] on input "500" at bounding box center [375, 229] width 90 height 16
type input "700"
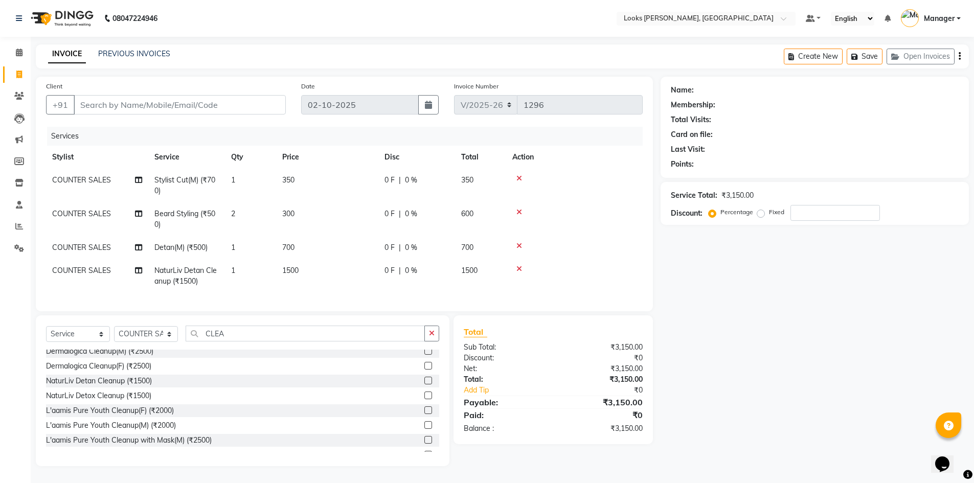
click at [347, 264] on td "1500" at bounding box center [327, 276] width 102 height 34
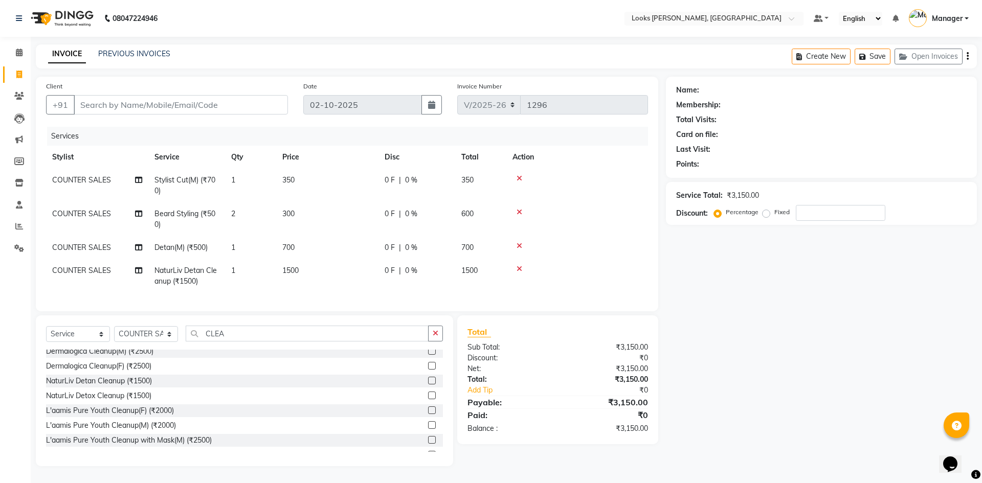
select select "44300"
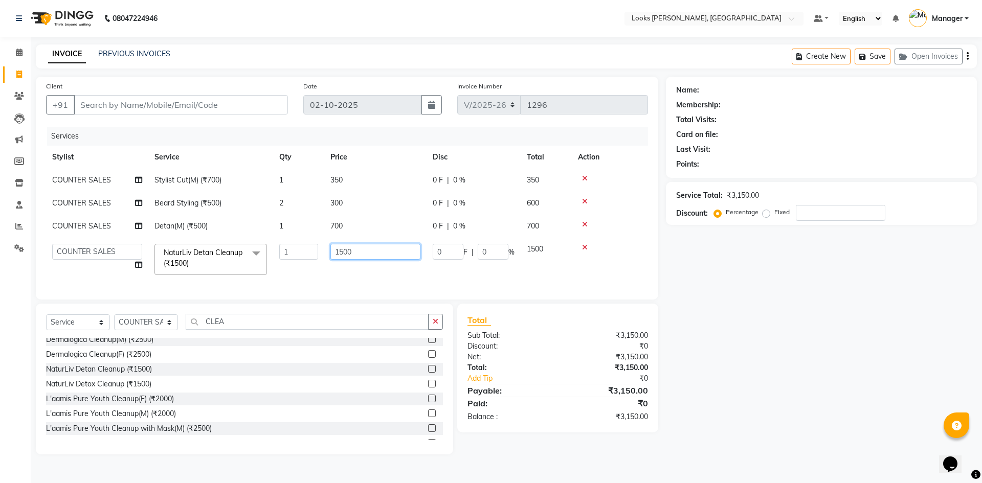
click at [360, 250] on input "1500" at bounding box center [375, 252] width 90 height 16
type input "1800"
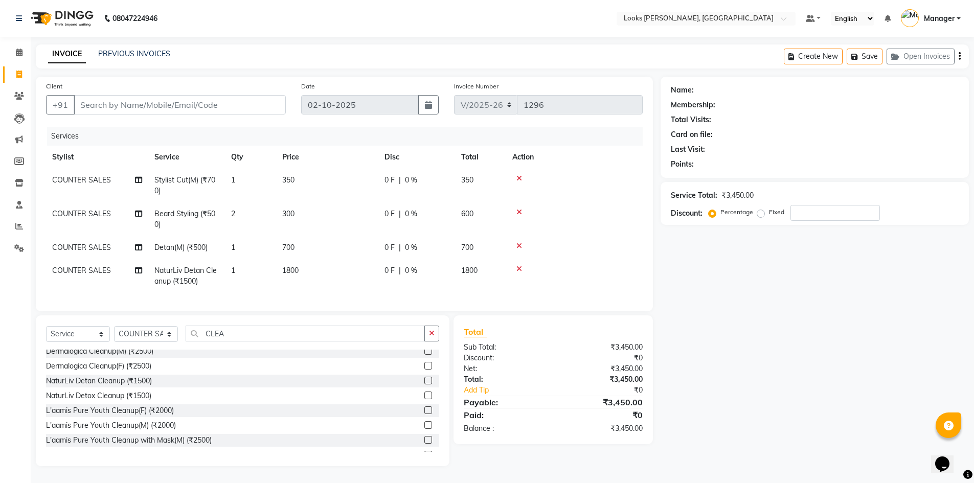
click at [744, 308] on div "Name: Membership: Total Visits: Card on file: Last Visit: Points: Service Total…" at bounding box center [819, 272] width 316 height 390
click at [813, 215] on input "number" at bounding box center [834, 213] width 89 height 16
type input "47.5"
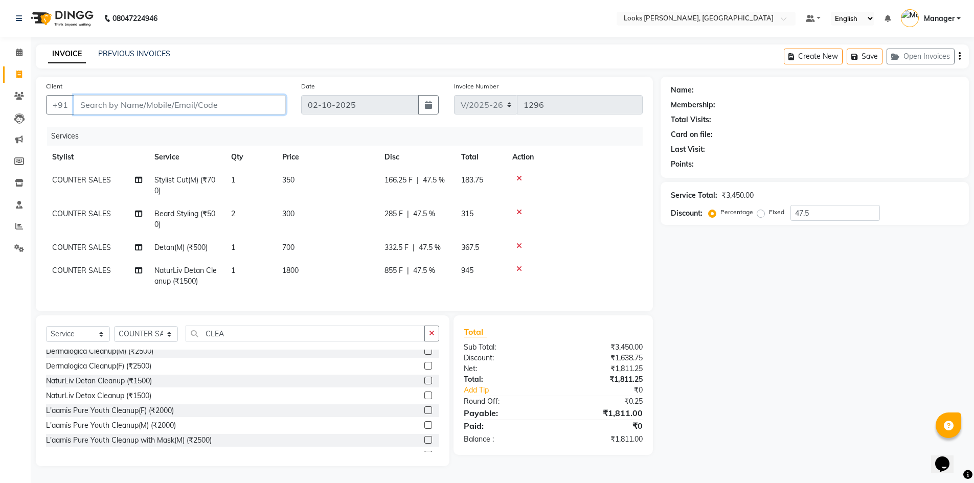
click at [232, 98] on input "Client" at bounding box center [180, 104] width 212 height 19
type input "9"
type input "0"
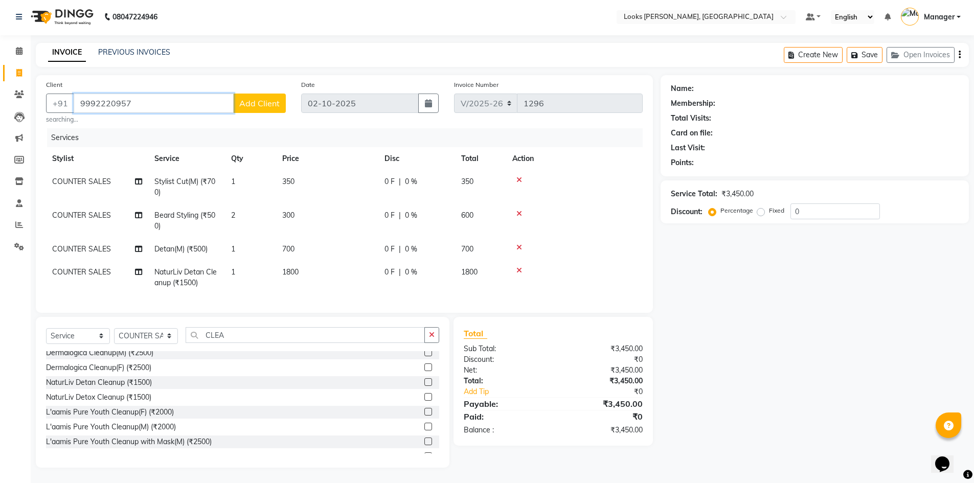
type input "9992220957"
click at [262, 101] on span "Add Client" at bounding box center [259, 103] width 40 height 10
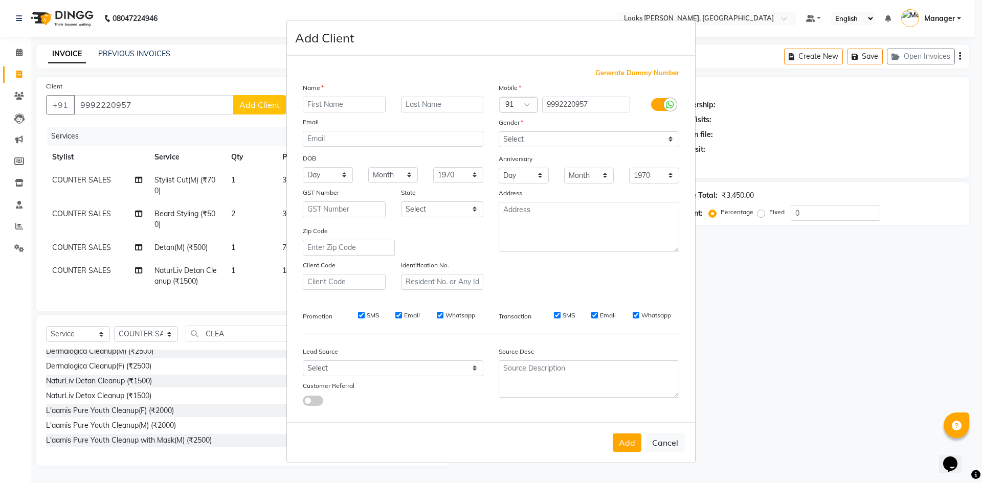
click at [344, 102] on input "text" at bounding box center [344, 105] width 83 height 16
type input "[PERSON_NAME]"
click at [524, 142] on select "Select [DEMOGRAPHIC_DATA] [DEMOGRAPHIC_DATA] Other Prefer Not To Say" at bounding box center [589, 139] width 180 height 16
select select "[DEMOGRAPHIC_DATA]"
click at [499, 131] on select "Select [DEMOGRAPHIC_DATA] [DEMOGRAPHIC_DATA] Other Prefer Not To Say" at bounding box center [589, 139] width 180 height 16
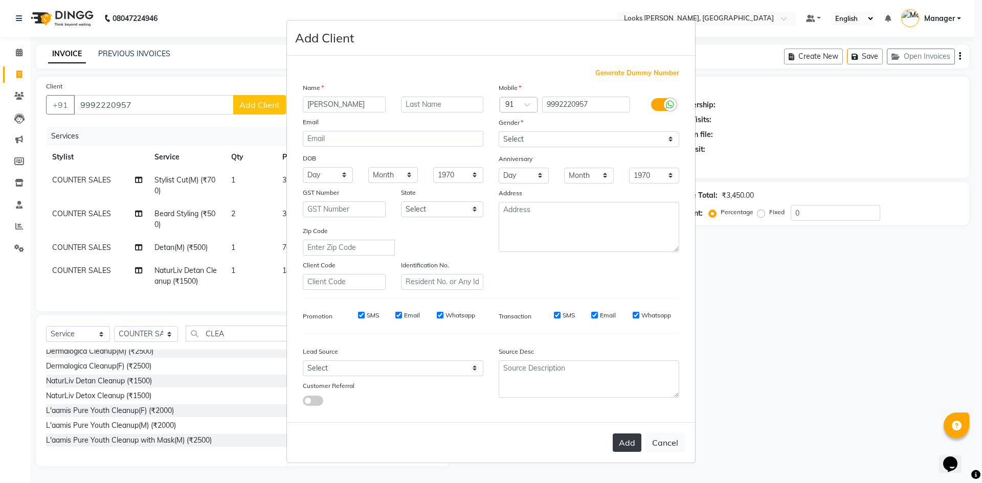
click at [629, 443] on button "Add" at bounding box center [627, 443] width 29 height 18
select select
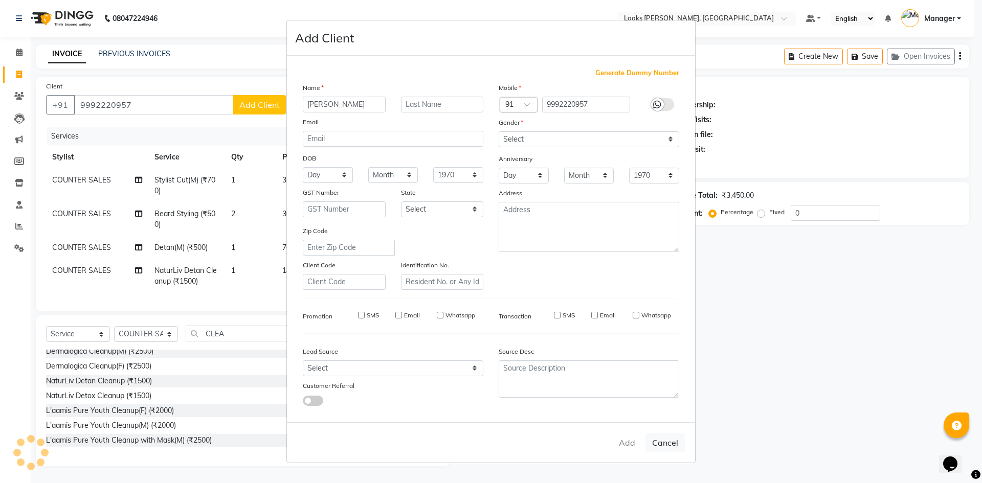
select select
checkbox input "false"
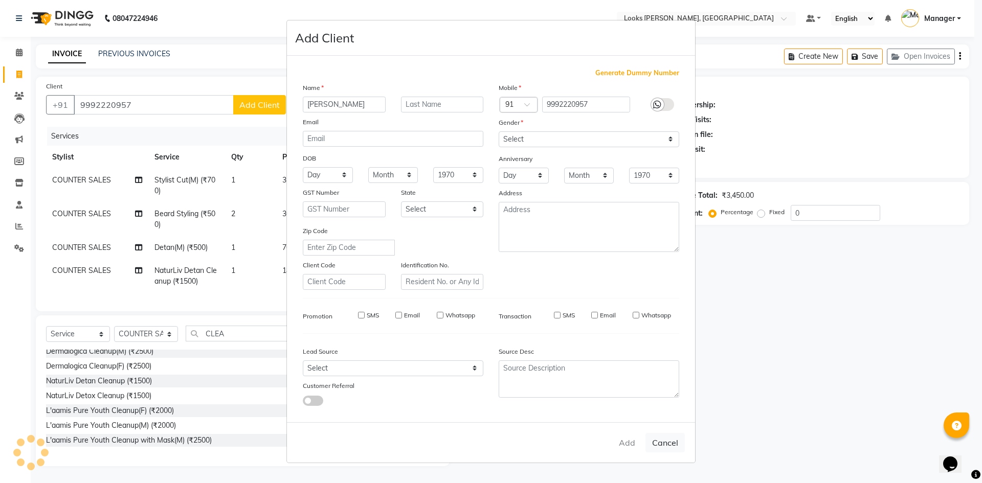
checkbox input "false"
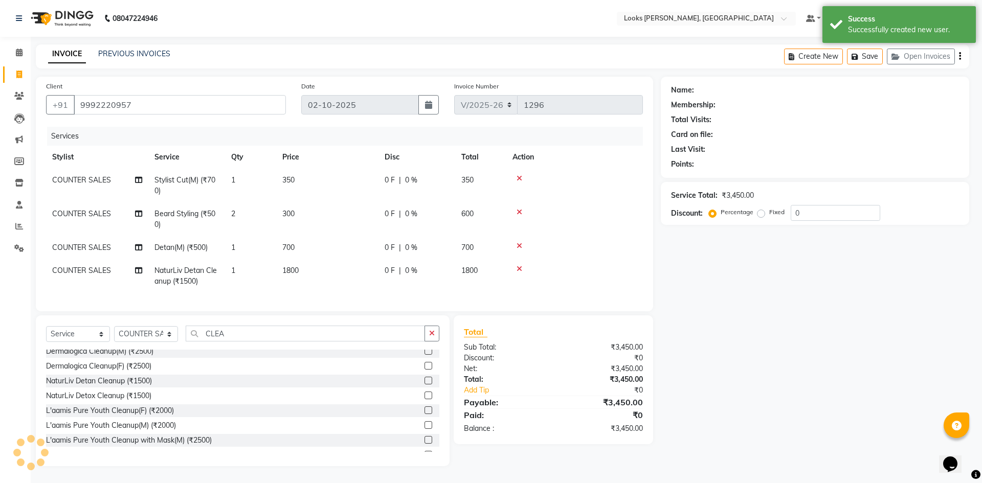
select select "1: Object"
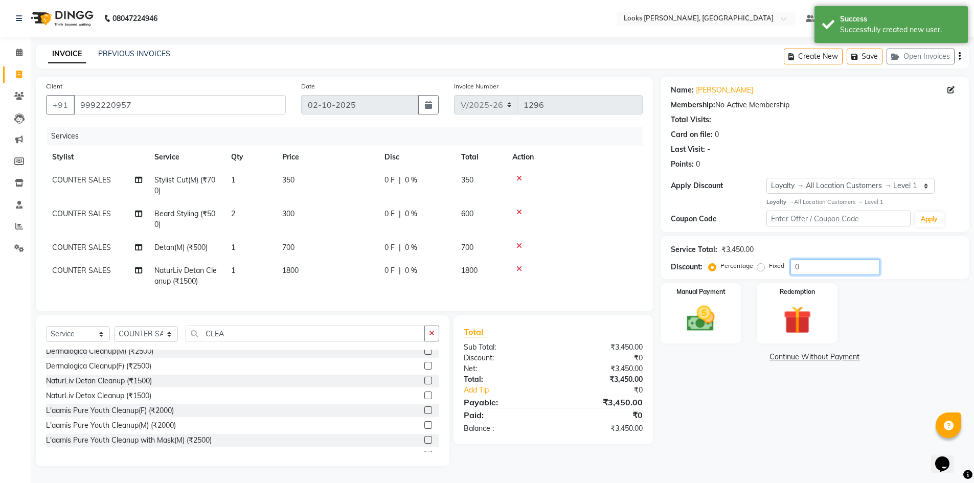
click at [816, 265] on input "0" at bounding box center [834, 267] width 89 height 16
type input "047.5"
click at [805, 415] on div "Name: [PERSON_NAME] Membership: No Active Membership Total Visits: Card on file…" at bounding box center [819, 272] width 316 height 390
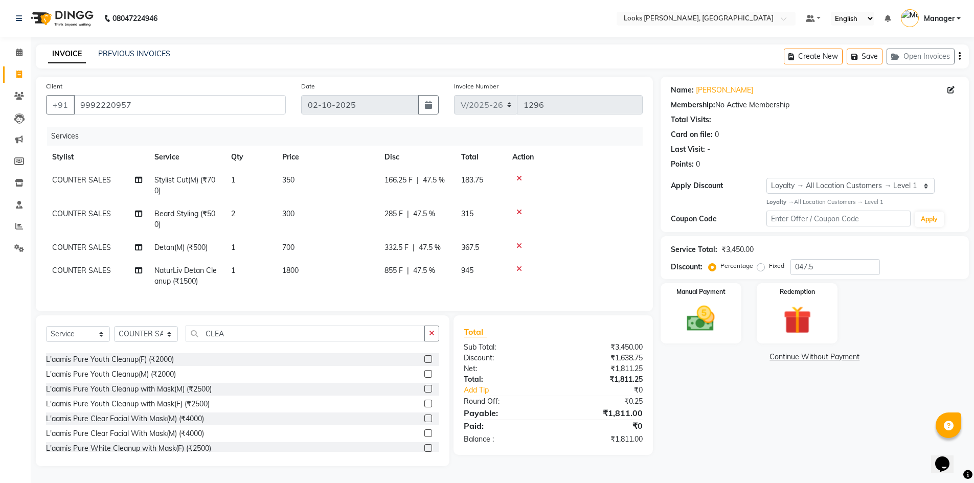
scroll to position [0, 0]
click at [694, 319] on img at bounding box center [700, 318] width 47 height 33
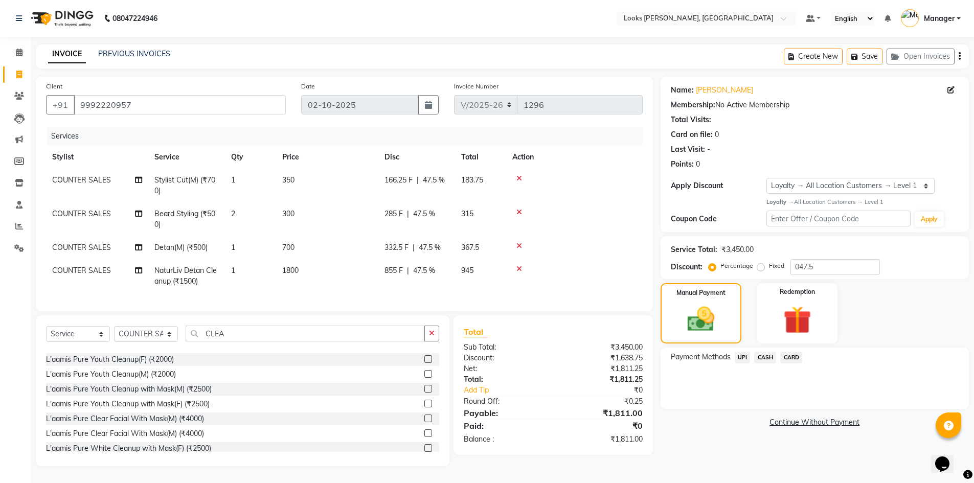
click at [743, 355] on span "UPI" at bounding box center [743, 358] width 16 height 12
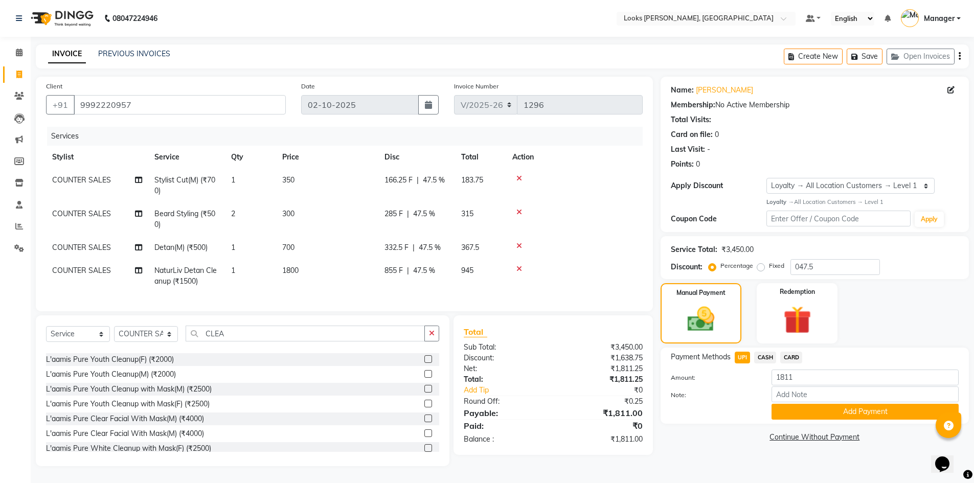
click at [819, 410] on button "Add Payment" at bounding box center [865, 412] width 187 height 16
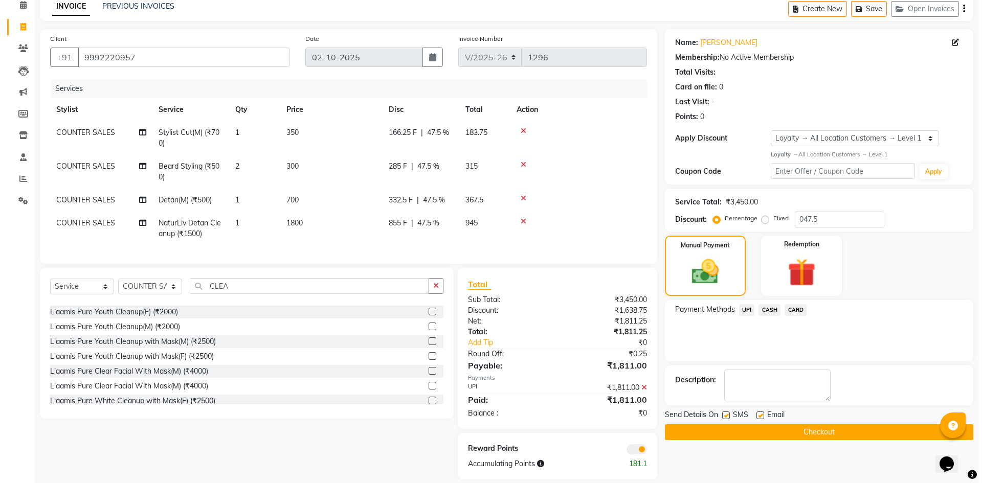
scroll to position [67, 0]
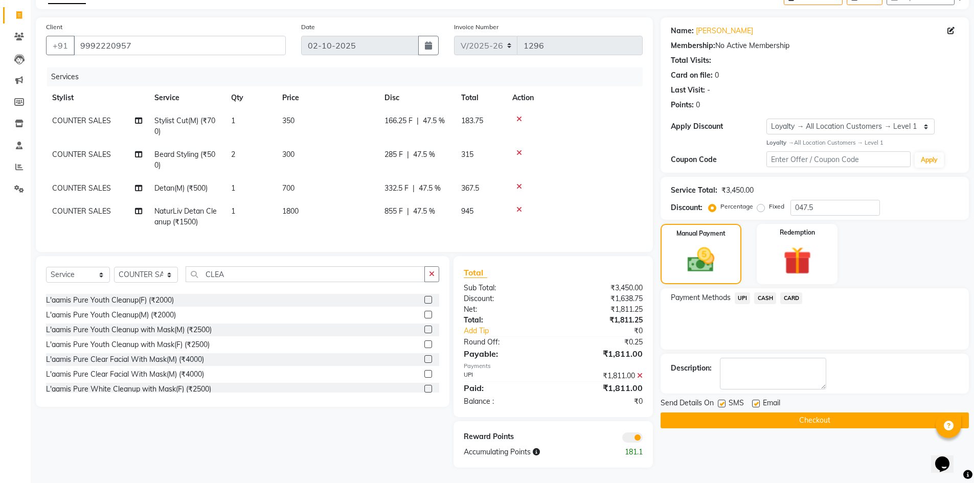
click at [639, 435] on span at bounding box center [632, 438] width 20 height 10
click at [643, 439] on input "checkbox" at bounding box center [643, 439] width 0 height 0
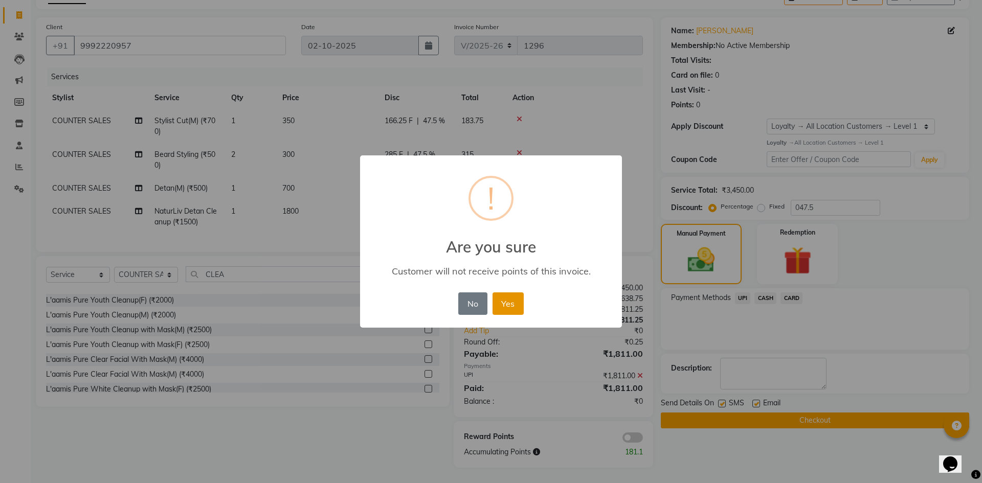
click at [511, 305] on button "Yes" at bounding box center [507, 303] width 31 height 22
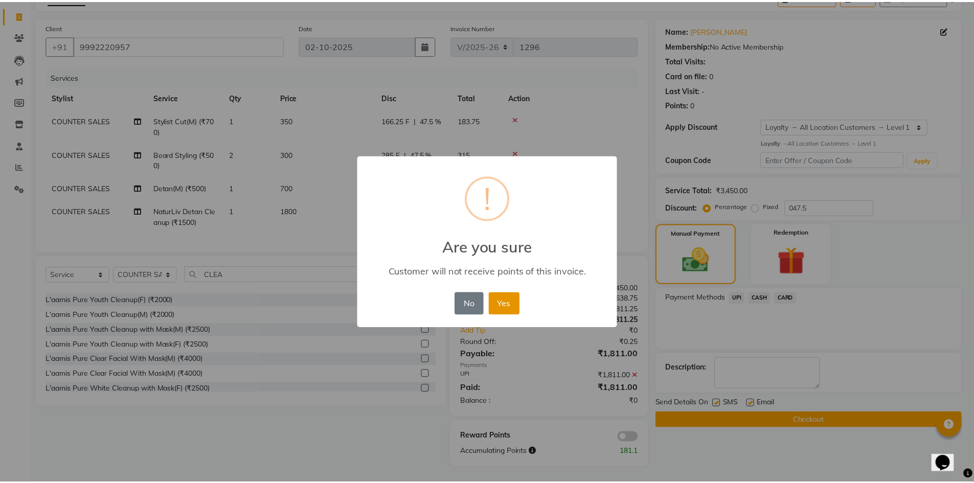
scroll to position [52, 0]
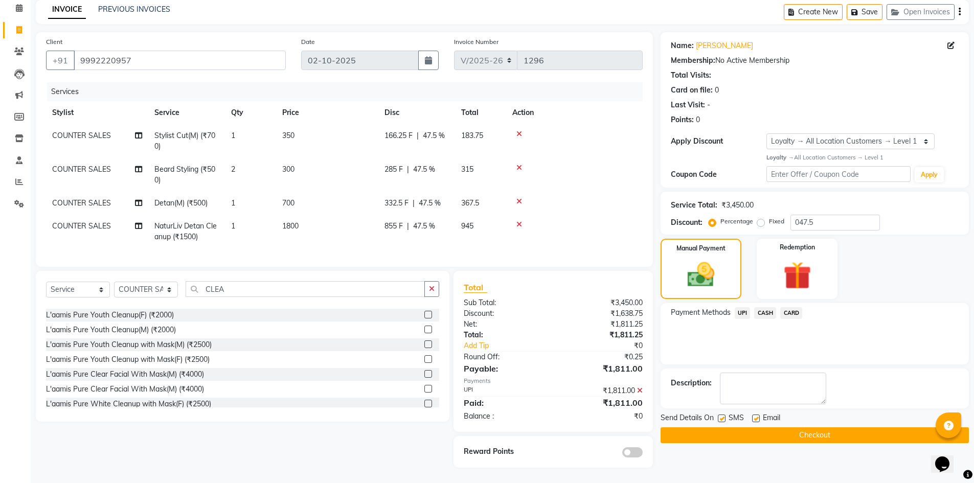
click at [791, 427] on button "Checkout" at bounding box center [815, 435] width 308 height 16
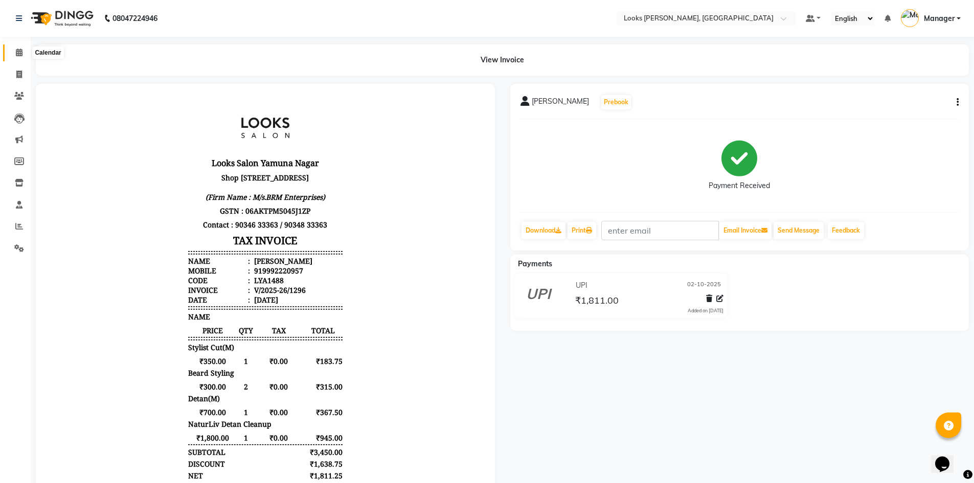
click at [25, 51] on span at bounding box center [19, 53] width 18 height 12
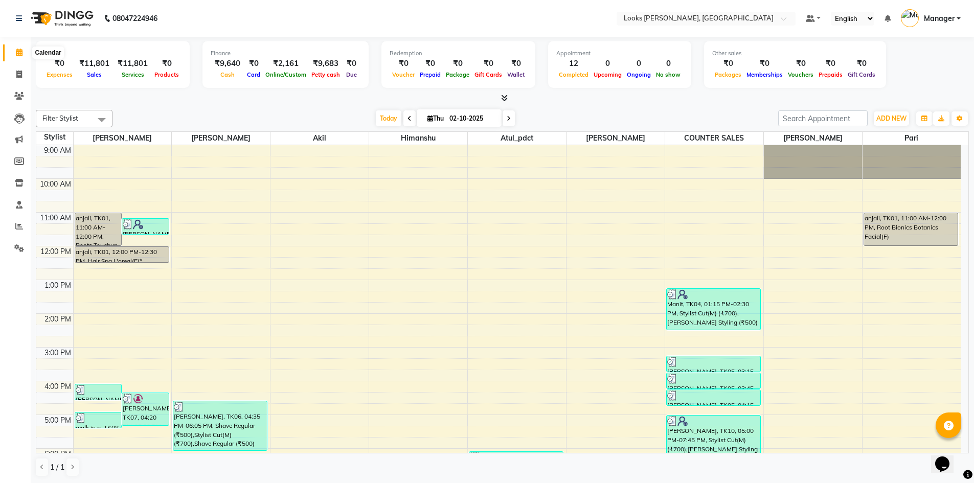
click at [18, 51] on icon at bounding box center [19, 53] width 7 height 8
click at [20, 77] on icon at bounding box center [19, 75] width 6 height 8
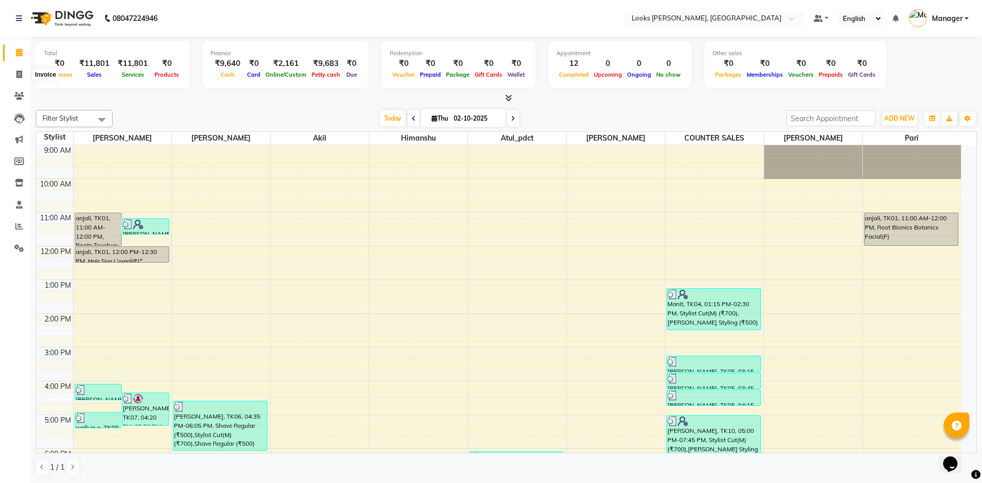
select select "6017"
select select "service"
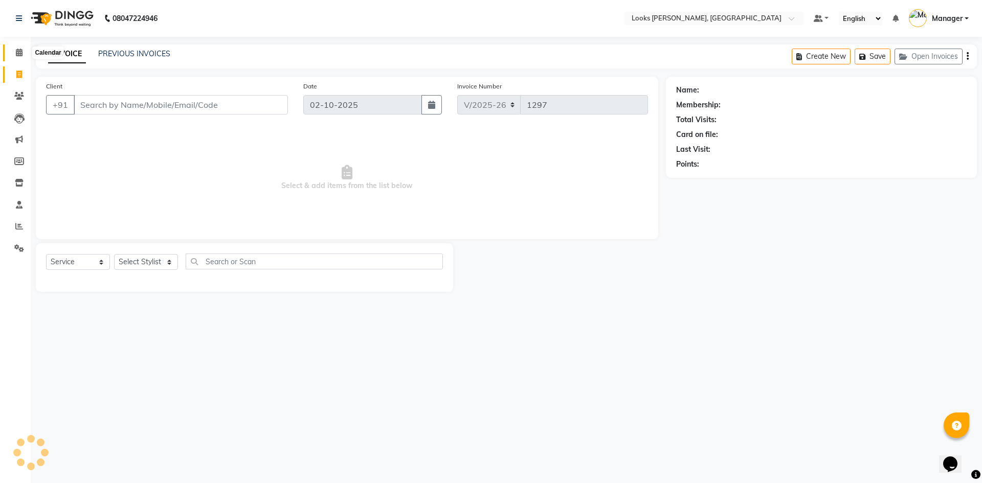
click at [18, 56] on icon at bounding box center [19, 53] width 7 height 8
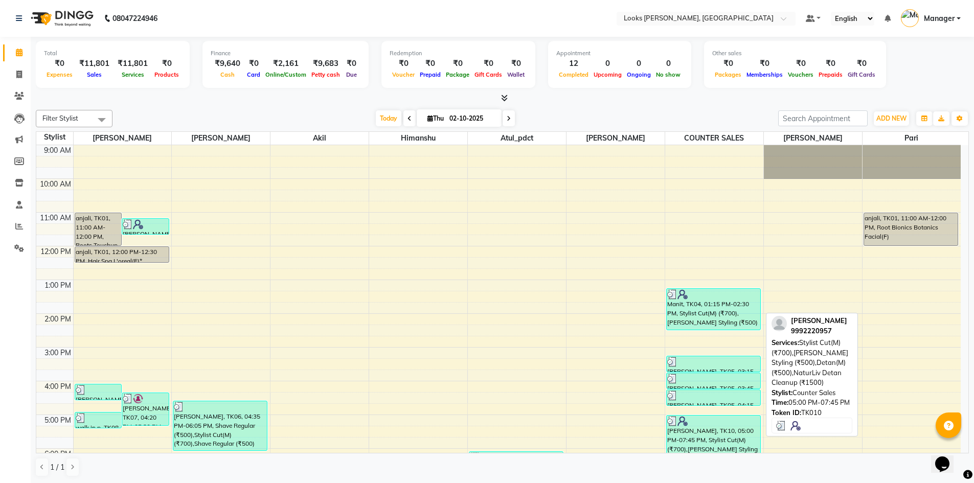
click at [725, 439] on div "[PERSON_NAME], TK10, 05:00 PM-07:45 PM, Stylist Cut(M) (₹700),[PERSON_NAME] Sty…" at bounding box center [714, 461] width 94 height 91
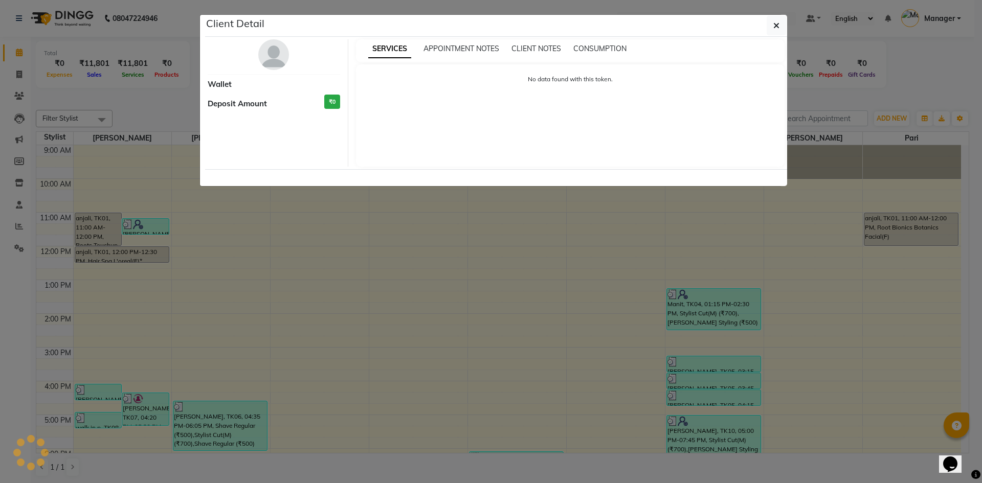
select select "3"
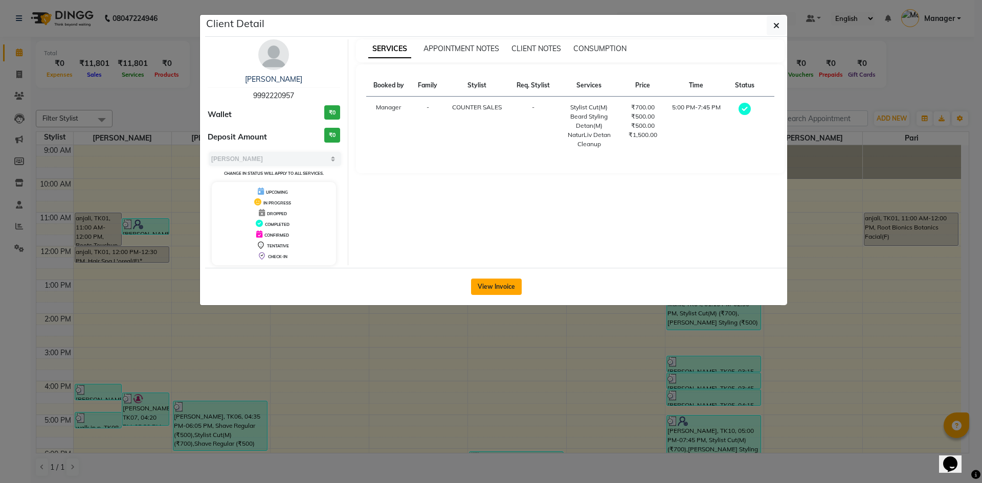
click at [504, 285] on button "View Invoice" at bounding box center [496, 287] width 51 height 16
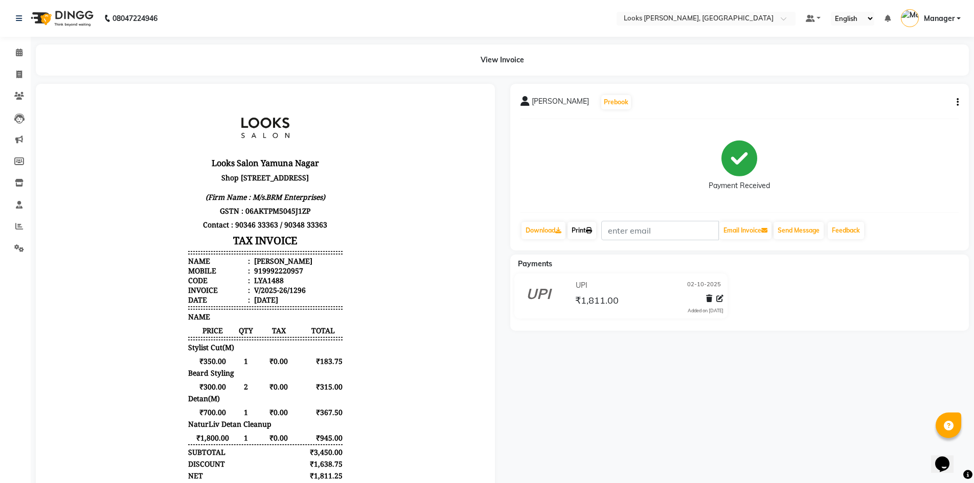
click at [581, 232] on link "Print" at bounding box center [582, 230] width 29 height 17
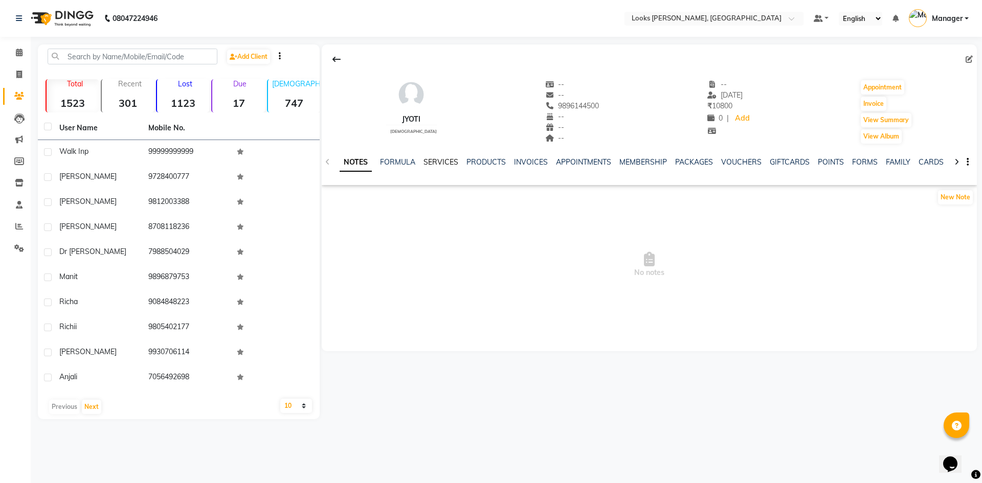
click at [446, 159] on link "SERVICES" at bounding box center [440, 161] width 35 height 9
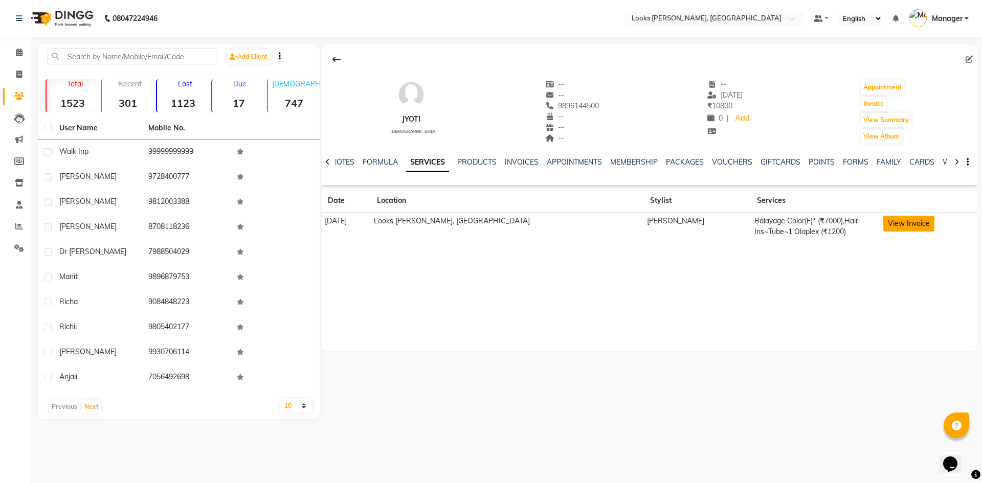
click at [894, 223] on button "View Invoice" at bounding box center [908, 224] width 51 height 16
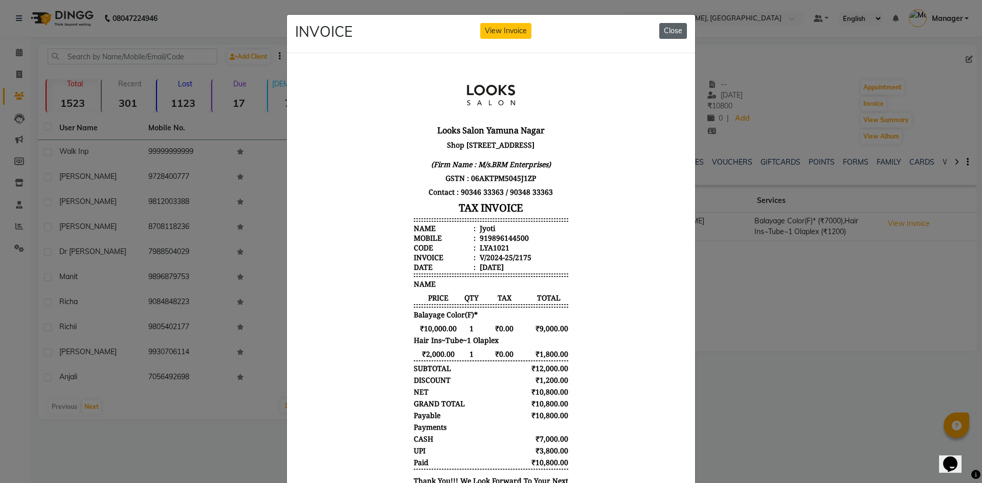
click at [667, 30] on button "Close" at bounding box center [673, 31] width 28 height 16
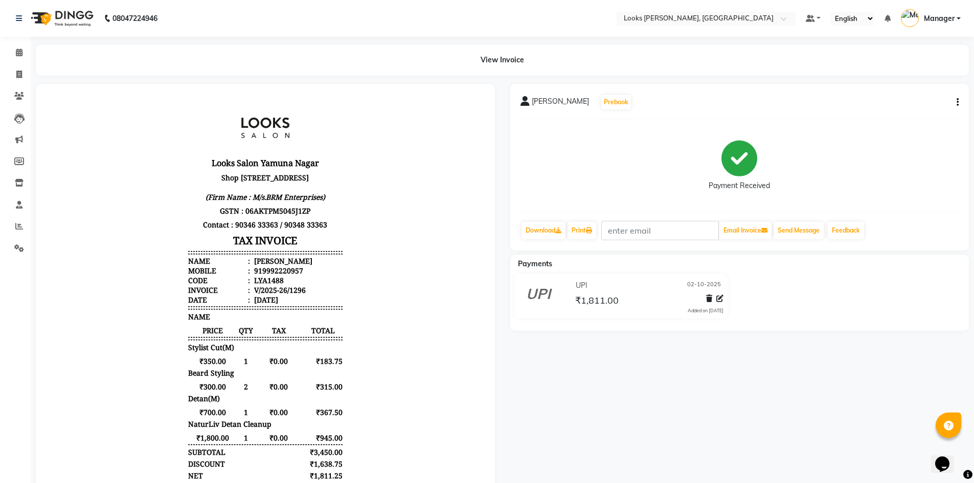
scroll to position [168, 0]
